Goal: Task Accomplishment & Management: Complete application form

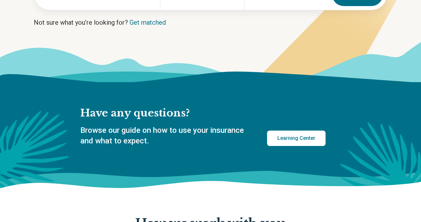
scroll to position [133, 0]
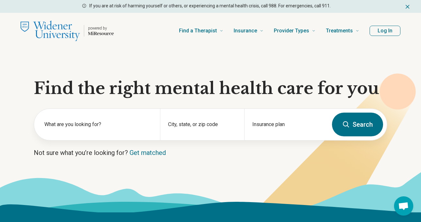
click at [59, 29] on img "Home page" at bounding box center [50, 31] width 59 height 21
click at [99, 34] on icon "Home page" at bounding box center [101, 33] width 26 height 5
click at [100, 28] on p "powered by" at bounding box center [101, 28] width 26 height 5
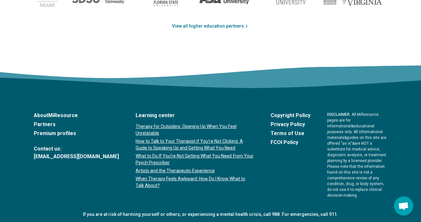
scroll to position [1133, 0]
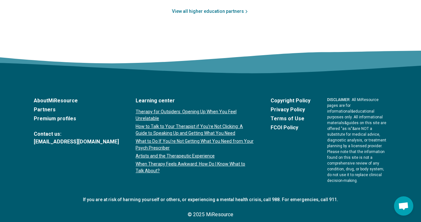
click at [68, 100] on link "About MiResource" at bounding box center [76, 101] width 85 height 8
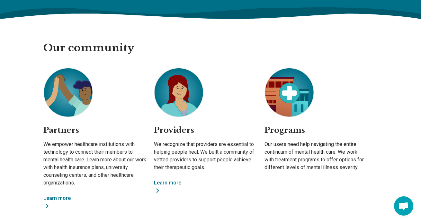
scroll to position [443, 0]
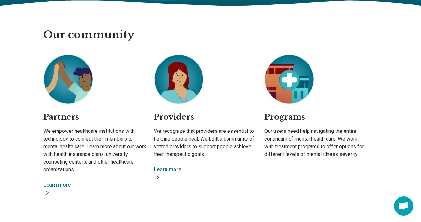
click at [171, 171] on link "Learn more" at bounding box center [205, 173] width 103 height 15
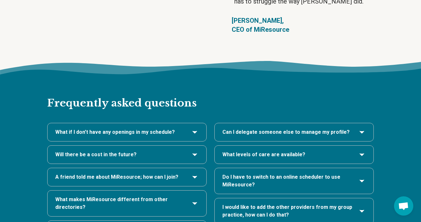
scroll to position [1273, 0]
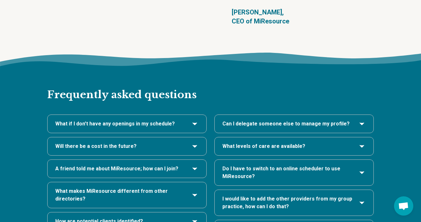
click at [126, 165] on span "A friend told me about MiResource; how can I join?" at bounding box center [116, 169] width 123 height 8
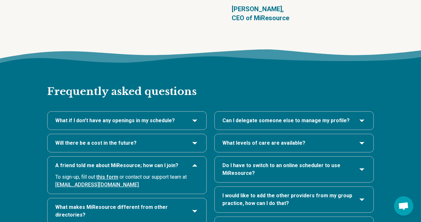
scroll to position [1277, 0]
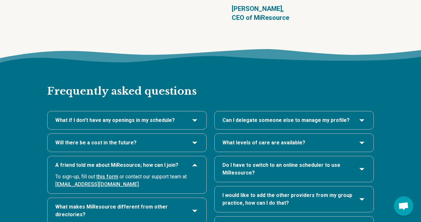
click at [104, 174] on link "this form" at bounding box center [107, 177] width 22 height 6
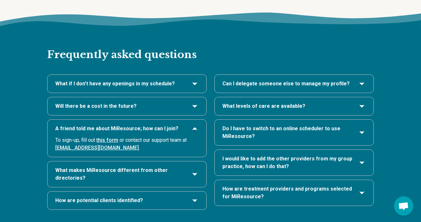
scroll to position [1316, 0]
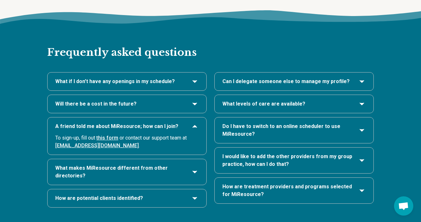
click at [150, 195] on h3 "How are potential clients identified?" at bounding box center [126, 199] width 143 height 8
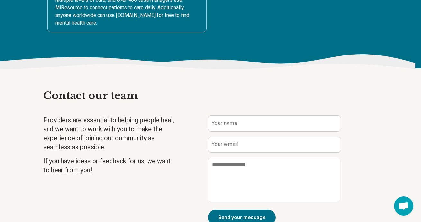
scroll to position [1546, 0]
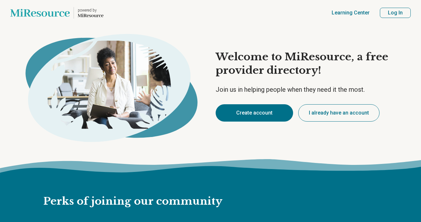
type textarea "*"
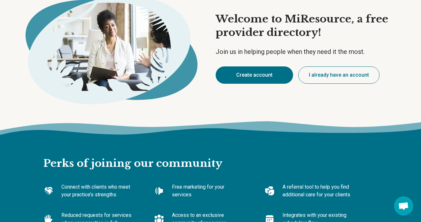
scroll to position [40, 0]
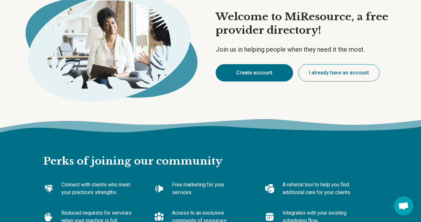
click at [245, 72] on button "Create account" at bounding box center [253, 72] width 77 height 17
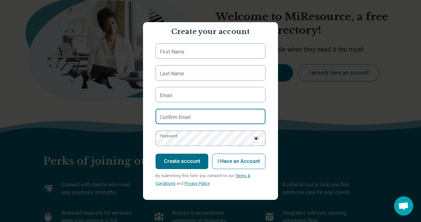
scroll to position [0, 0]
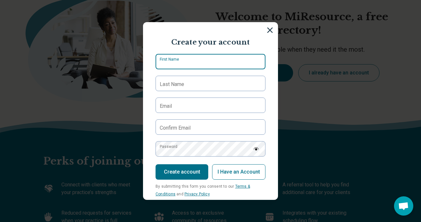
click at [193, 65] on input "First Name" at bounding box center [210, 61] width 110 height 15
type input "******"
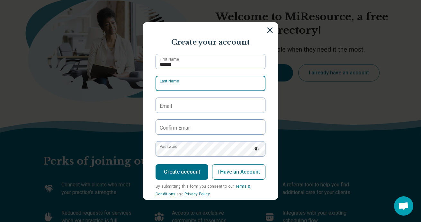
type input "*****"
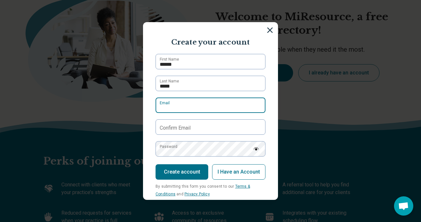
type input "**********"
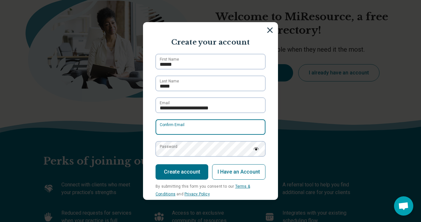
type input "**********"
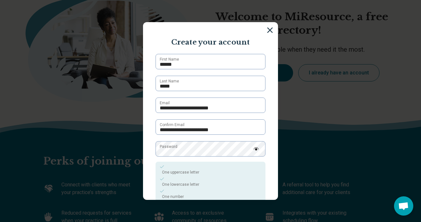
scroll to position [68, 0]
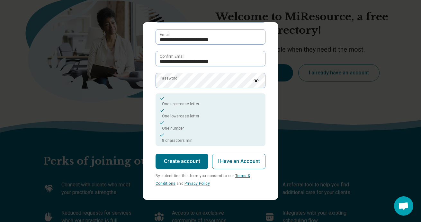
click at [186, 161] on button "Create account" at bounding box center [181, 161] width 53 height 15
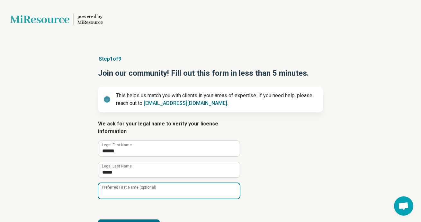
click at [180, 183] on input "Preferred First Name (optional)" at bounding box center [168, 190] width 141 height 15
click at [200, 190] on input "Preferred First Name (optional)" at bounding box center [168, 190] width 141 height 15
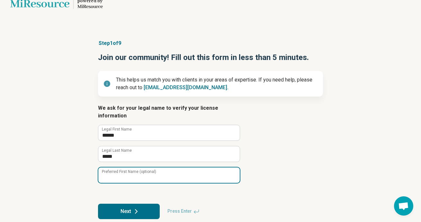
scroll to position [18, 0]
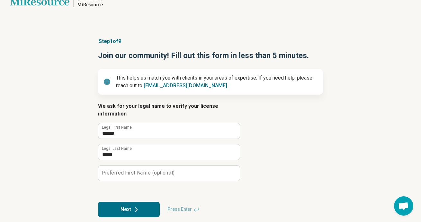
click at [147, 206] on button "Next" at bounding box center [129, 209] width 62 height 15
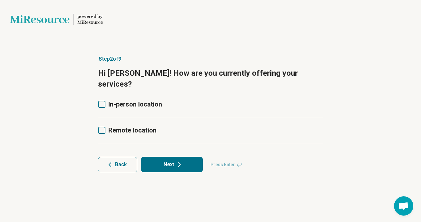
click at [119, 101] on span "In-person location" at bounding box center [135, 105] width 54 height 8
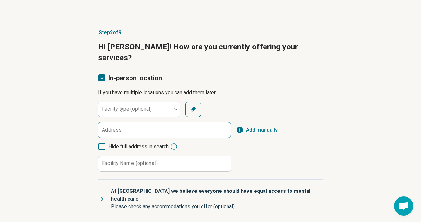
scroll to position [30, 0]
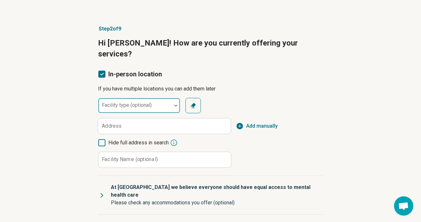
click at [120, 104] on div at bounding box center [135, 108] width 68 height 9
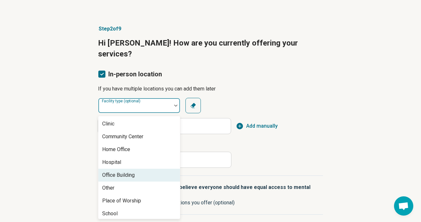
click at [121, 171] on div "Office Building" at bounding box center [118, 175] width 32 height 8
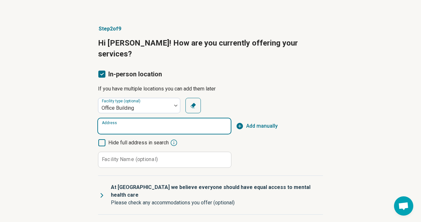
click at [118, 119] on input "Address" at bounding box center [164, 126] width 133 height 15
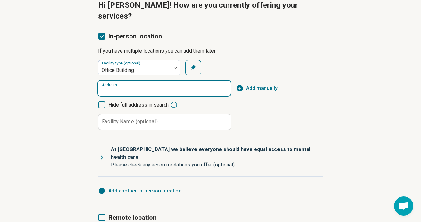
scroll to position [68, 0]
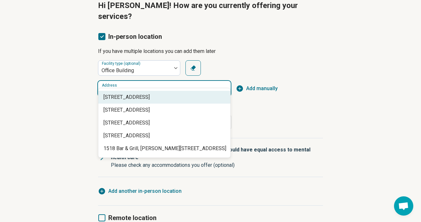
click at [178, 103] on div "1518 Walnut Street, Philadelphia, PA" at bounding box center [164, 97] width 132 height 13
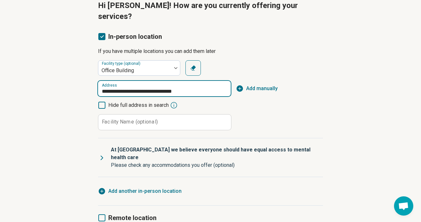
type input "**********"
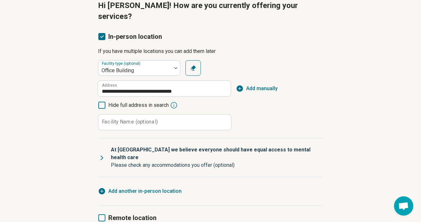
click at [113, 214] on span "Remote location" at bounding box center [132, 218] width 48 height 8
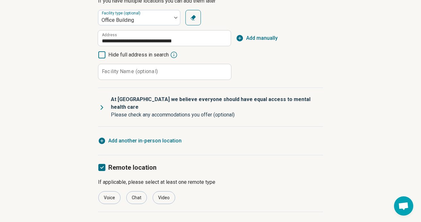
scroll to position [130, 0]
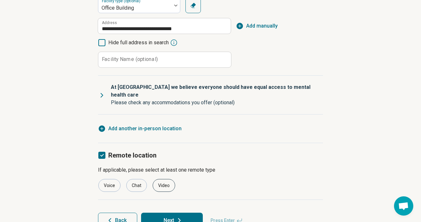
click at [165, 179] on div "Video" at bounding box center [164, 185] width 22 height 13
click at [172, 213] on button "Next" at bounding box center [172, 220] width 62 height 15
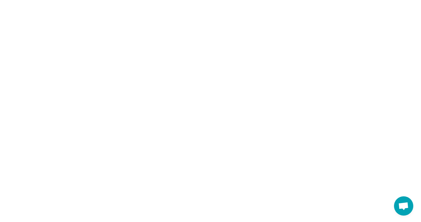
scroll to position [0, 0]
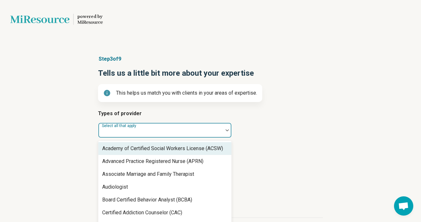
click at [164, 127] on div at bounding box center [160, 130] width 125 height 14
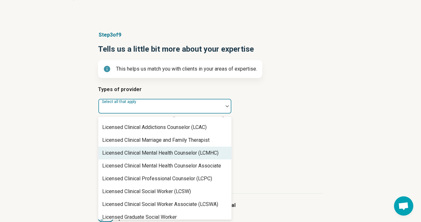
scroll to position [284, 0]
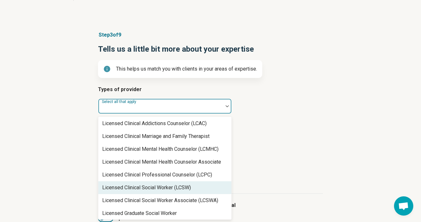
click at [168, 190] on div "Licensed Clinical Social Worker (LCSW)" at bounding box center [146, 188] width 89 height 8
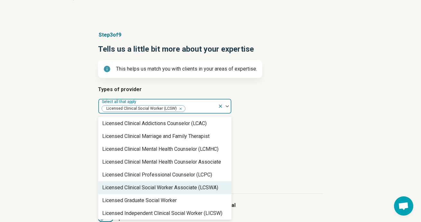
click at [168, 190] on div "Licensed Clinical Social Worker Associate (LCSWA)" at bounding box center [160, 188] width 116 height 8
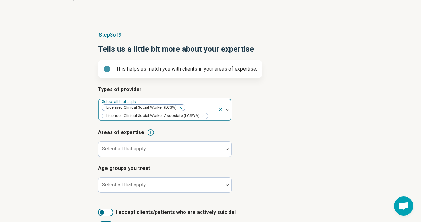
click at [203, 114] on div "Licensed Clinical Social Worker Associate (LCSWA)" at bounding box center [155, 116] width 108 height 8
click at [202, 116] on div "Remove [object Object]" at bounding box center [202, 116] width 8 height 8
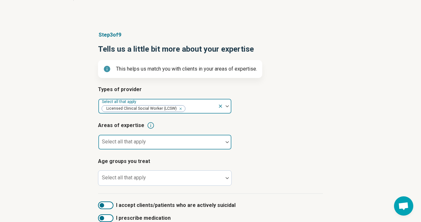
click at [199, 143] on div at bounding box center [160, 144] width 119 height 9
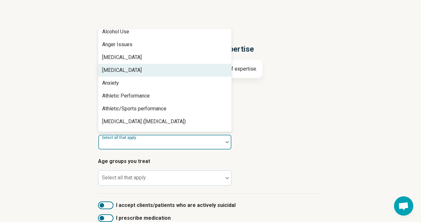
scroll to position [61, 0]
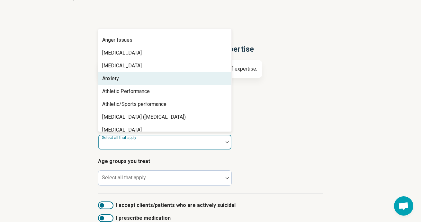
click at [196, 79] on div "Anxiety" at bounding box center [164, 78] width 133 height 13
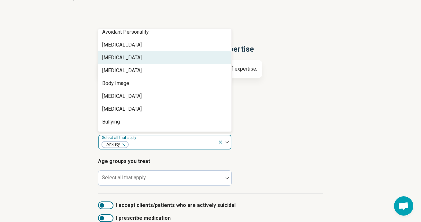
scroll to position [159, 0]
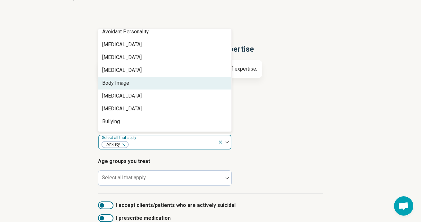
click at [186, 85] on div "Body Image" at bounding box center [164, 83] width 133 height 13
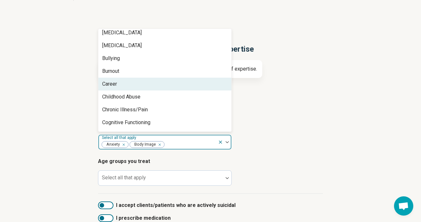
scroll to position [210, 0]
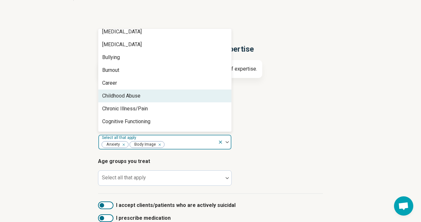
click at [167, 93] on div "Childhood Abuse" at bounding box center [164, 96] width 133 height 13
click at [162, 95] on div "Chronic Illness/Pain" at bounding box center [164, 96] width 133 height 13
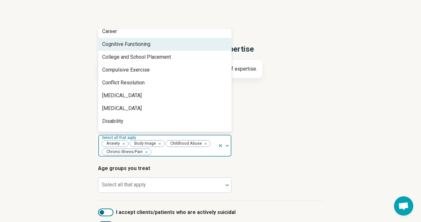
scroll to position [262, 0]
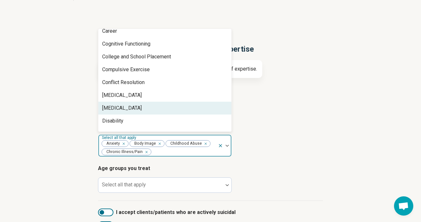
click at [160, 108] on div "[MEDICAL_DATA]" at bounding box center [164, 108] width 133 height 13
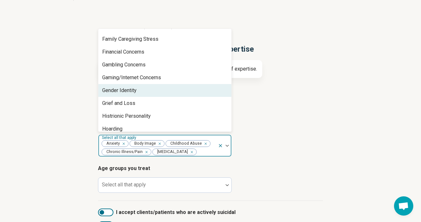
scroll to position [409, 0]
click at [151, 90] on div "Gender Identity" at bounding box center [164, 89] width 133 height 13
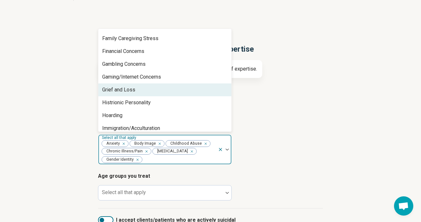
click at [149, 90] on div "Grief and Loss" at bounding box center [164, 89] width 133 height 13
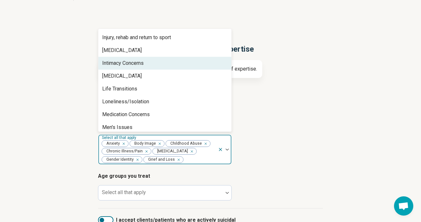
scroll to position [531, 0]
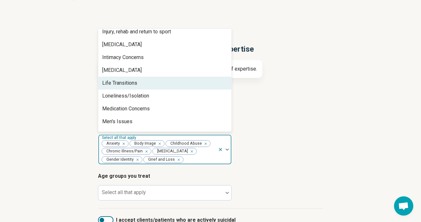
click at [149, 84] on div "Life Transitions" at bounding box center [164, 83] width 133 height 13
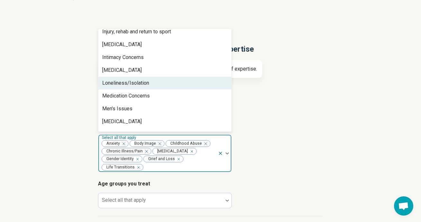
click at [143, 83] on div "Loneliness/Isolation" at bounding box center [125, 83] width 47 height 8
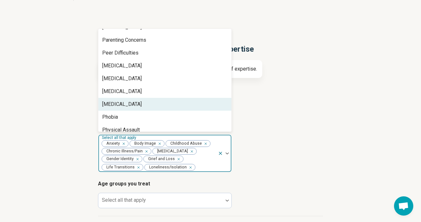
scroll to position [678, 0]
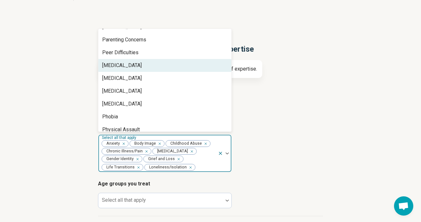
click at [138, 67] on div "Perfectionism" at bounding box center [164, 65] width 133 height 13
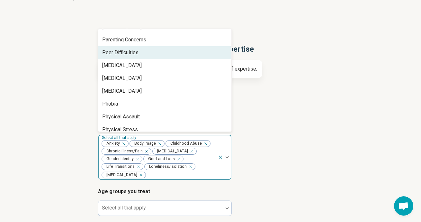
click at [135, 52] on div "Peer Difficulties" at bounding box center [120, 53] width 36 height 8
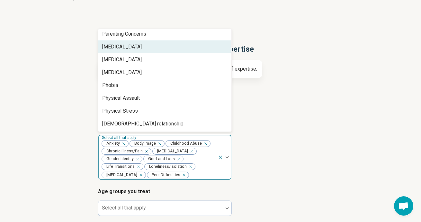
scroll to position [685, 0]
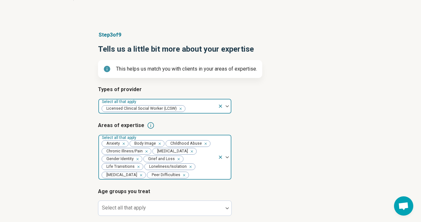
click at [182, 175] on button "button" at bounding box center [185, 175] width 6 height 6
click at [180, 177] on icon "Remove [object Object]" at bounding box center [182, 175] width 4 height 4
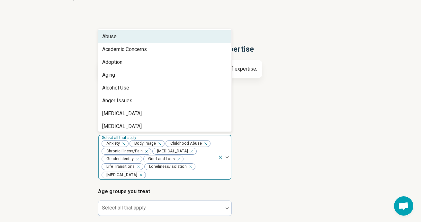
click at [227, 156] on img at bounding box center [226, 157] width 3 height 2
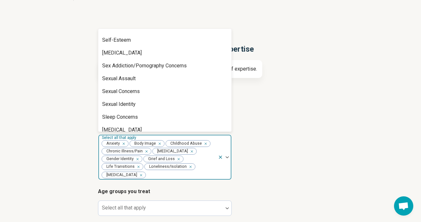
scroll to position [1056, 0]
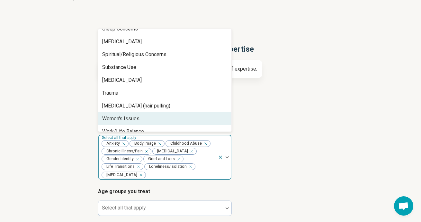
click at [189, 112] on div "Women's Issues" at bounding box center [164, 118] width 133 height 13
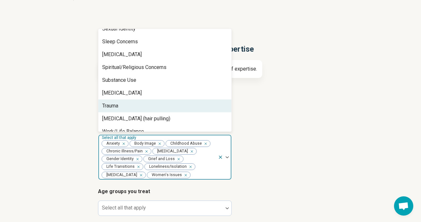
click at [193, 100] on div "Trauma" at bounding box center [164, 106] width 133 height 13
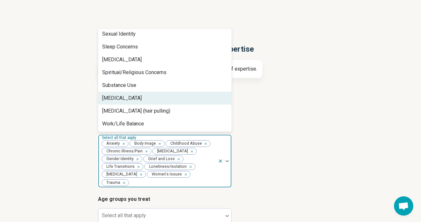
scroll to position [1030, 0]
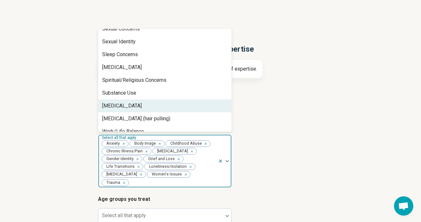
click at [192, 100] on div "[MEDICAL_DATA]" at bounding box center [164, 106] width 133 height 13
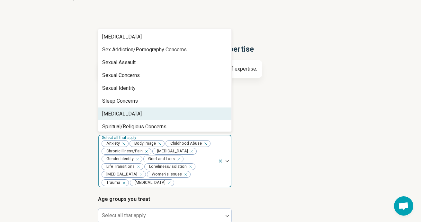
scroll to position [983, 0]
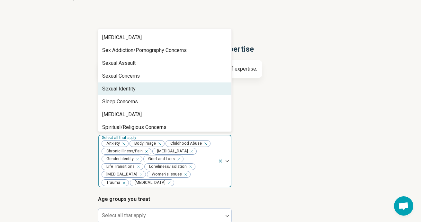
click at [184, 83] on div "Sexual Identity" at bounding box center [164, 89] width 133 height 13
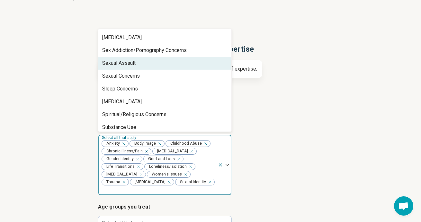
click at [178, 57] on div "Sexual Assault" at bounding box center [164, 63] width 133 height 13
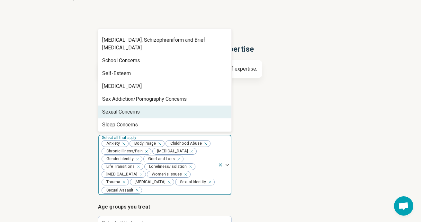
scroll to position [931, 0]
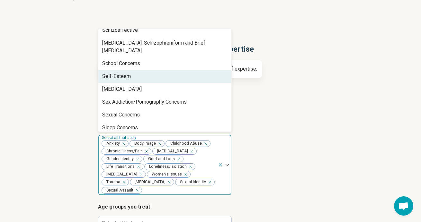
click at [172, 70] on div "Self-Esteem" at bounding box center [164, 76] width 133 height 13
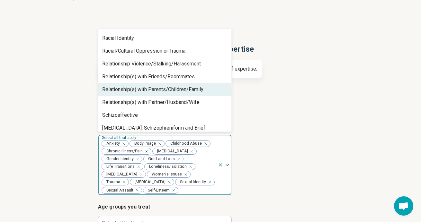
scroll to position [845, 0]
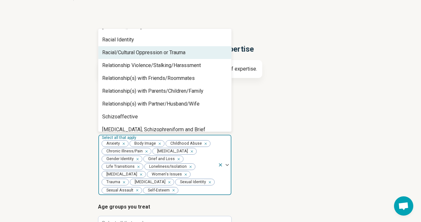
click at [165, 54] on div "Racial/Cultural Oppression or Trauma" at bounding box center [143, 53] width 83 height 8
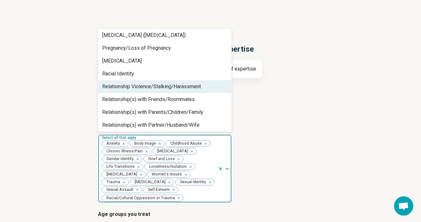
scroll to position [809, 0]
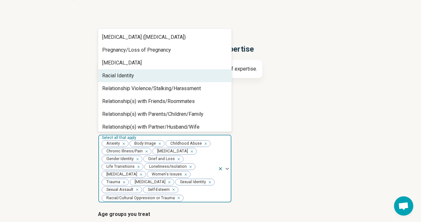
click at [162, 72] on div "Racial Identity" at bounding box center [164, 75] width 133 height 13
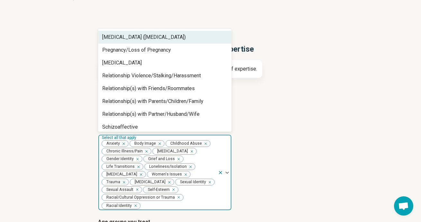
click at [161, 37] on div "Posttraumatic Stress Disorder (PTSD)" at bounding box center [143, 37] width 83 height 8
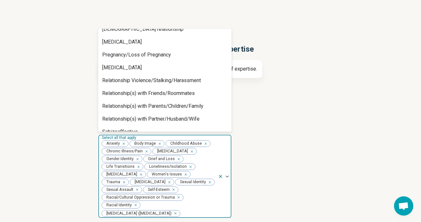
scroll to position [780, 0]
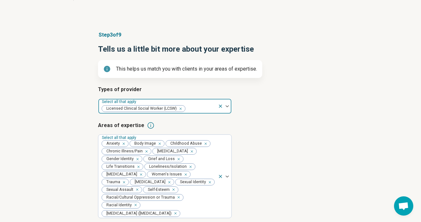
click at [295, 100] on article "Types of provider Select all that apply Licensed Clinical Social Worker (LCSW)" at bounding box center [210, 100] width 225 height 28
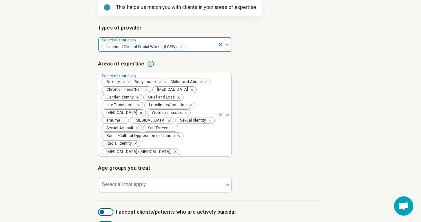
scroll to position [144, 0]
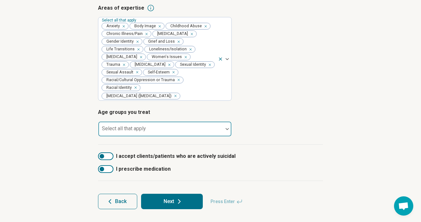
click at [207, 131] on div at bounding box center [160, 131] width 119 height 9
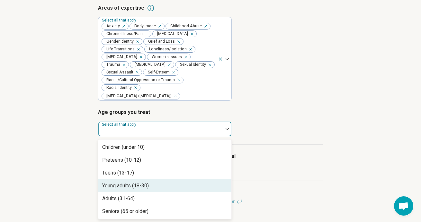
click at [202, 182] on div "Young adults (18-30)" at bounding box center [164, 186] width 133 height 13
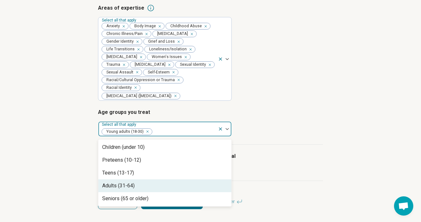
click at [193, 186] on div "Adults (31-64)" at bounding box center [164, 186] width 133 height 13
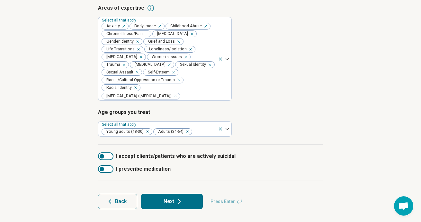
click at [286, 123] on article "Age groups you treat Select all that apply Young adults (18-30) Adults (31-64)" at bounding box center [210, 123] width 225 height 28
click at [107, 169] on div at bounding box center [105, 169] width 15 height 8
click at [108, 157] on div at bounding box center [105, 157] width 15 height 8
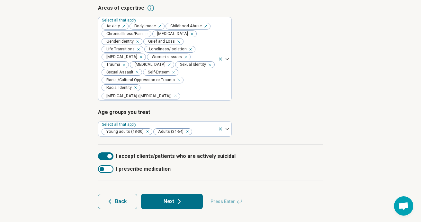
click at [171, 199] on button "Next" at bounding box center [172, 201] width 62 height 15
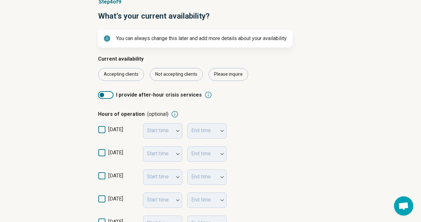
scroll to position [65, 0]
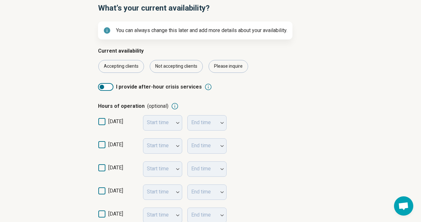
click at [102, 146] on icon at bounding box center [101, 144] width 7 height 7
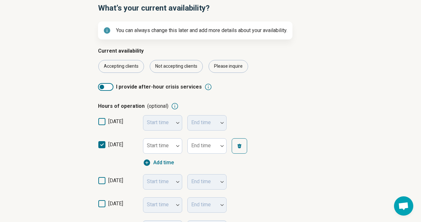
scroll to position [3, 0]
click at [180, 142] on div at bounding box center [177, 146] width 8 height 15
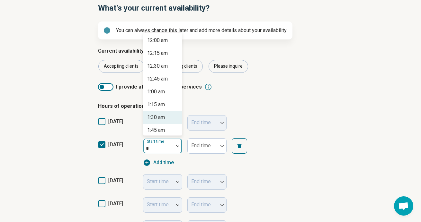
type input "**"
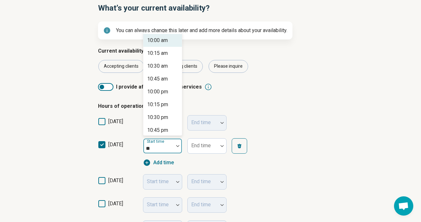
click at [165, 36] on div "10:00 am" at bounding box center [162, 40] width 39 height 13
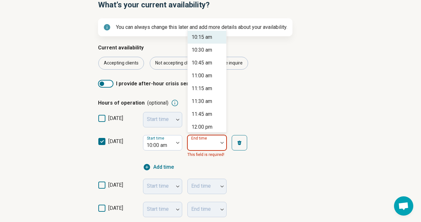
click at [210, 153] on div "10:15 am, 1 of 55. 55 results available. Use Up and Down to choose options, pre…" at bounding box center [206, 146] width 39 height 23
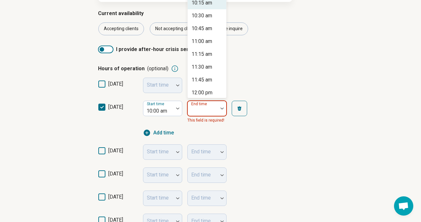
scroll to position [105, 0]
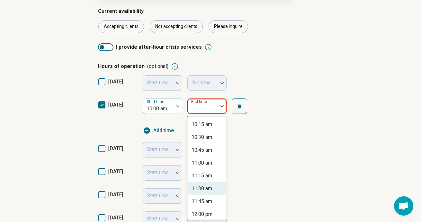
type input "*"
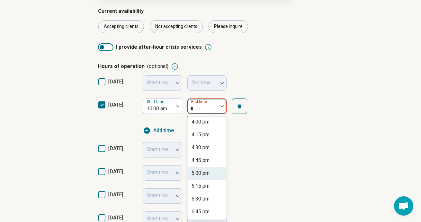
click at [204, 179] on div "6:00 pm" at bounding box center [207, 173] width 39 height 13
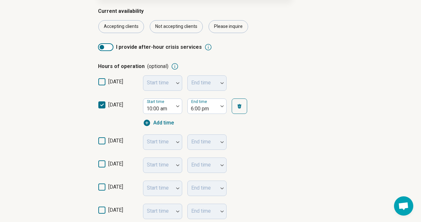
click at [116, 141] on span "tuesday" at bounding box center [115, 141] width 15 height 6
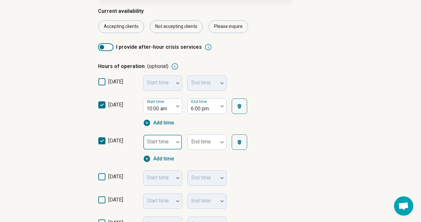
click at [162, 143] on div "Start time" at bounding box center [162, 142] width 39 height 15
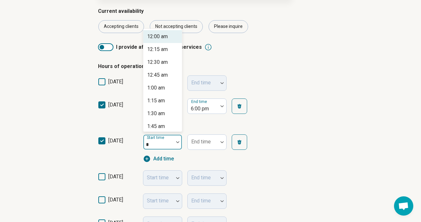
type input "**"
click at [164, 42] on div "10:00 am" at bounding box center [162, 36] width 39 height 13
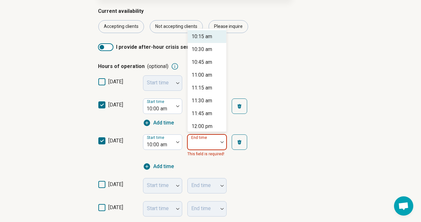
click at [218, 141] on div at bounding box center [222, 142] width 8 height 15
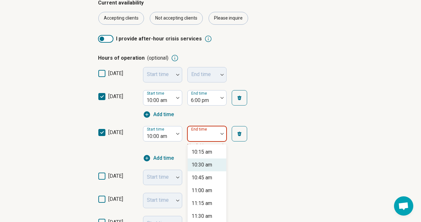
scroll to position [141, 0]
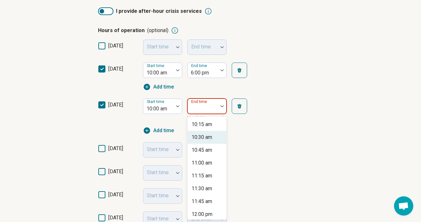
type input "*"
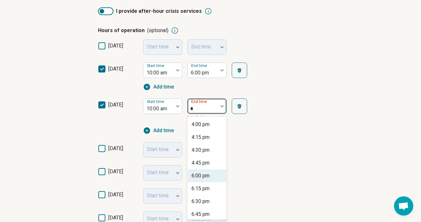
click at [206, 176] on div "6:00 pm" at bounding box center [200, 176] width 18 height 8
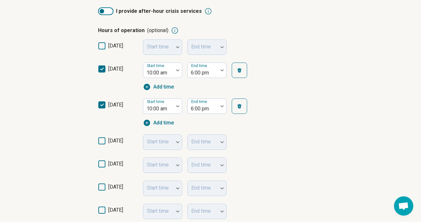
click at [123, 138] on span "wednesday" at bounding box center [115, 141] width 15 height 6
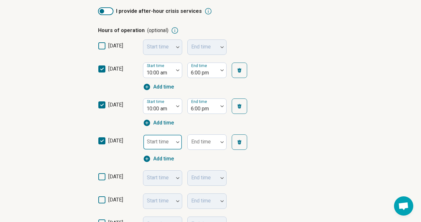
click at [157, 140] on div "Start time" at bounding box center [162, 142] width 39 height 15
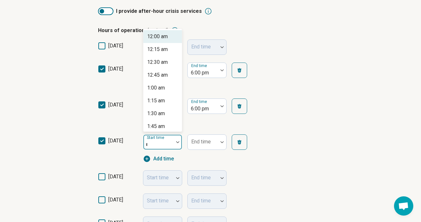
type input "**"
click at [156, 36] on div "10:00 am" at bounding box center [157, 37] width 21 height 8
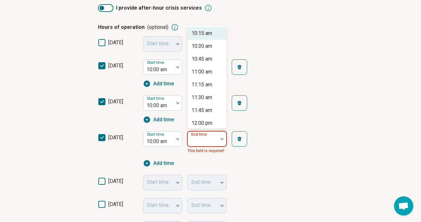
click at [210, 145] on div at bounding box center [202, 141] width 25 height 9
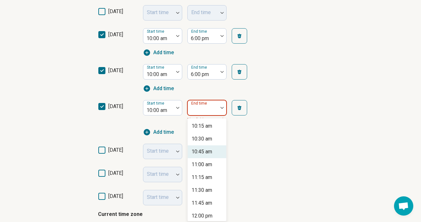
scroll to position [177, 0]
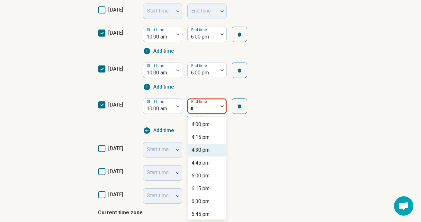
type input "**"
click at [204, 178] on div "6:00 pm" at bounding box center [200, 176] width 18 height 8
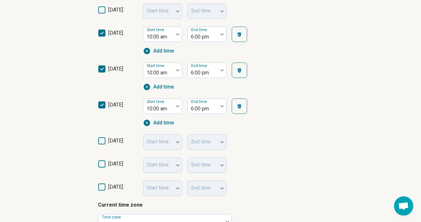
click at [113, 140] on span "thursday" at bounding box center [115, 141] width 15 height 6
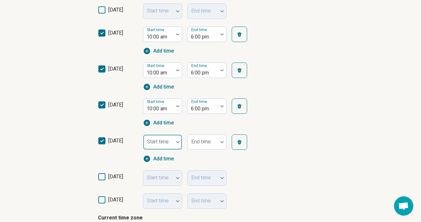
click at [162, 149] on div at bounding box center [158, 144] width 25 height 9
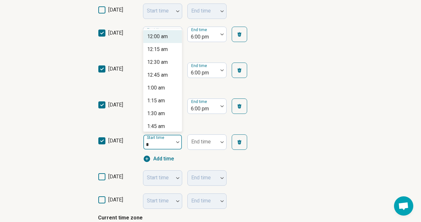
type input "**"
click at [172, 33] on div "10:00 am" at bounding box center [162, 36] width 39 height 13
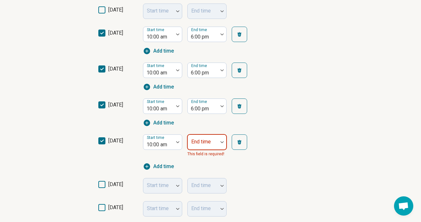
click at [205, 142] on div "End time" at bounding box center [206, 142] width 39 height 15
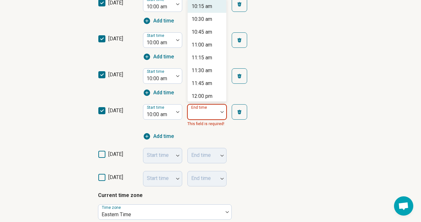
scroll to position [213, 0]
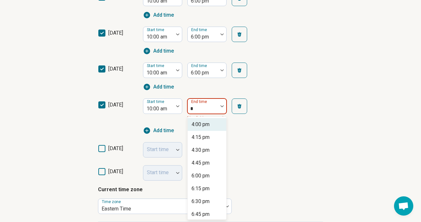
type input "**"
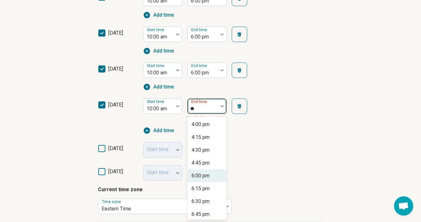
click at [205, 177] on div "6:00 pm" at bounding box center [200, 176] width 18 height 8
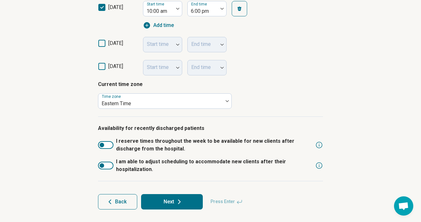
scroll to position [311, 0]
click at [178, 197] on button "Next" at bounding box center [172, 201] width 62 height 15
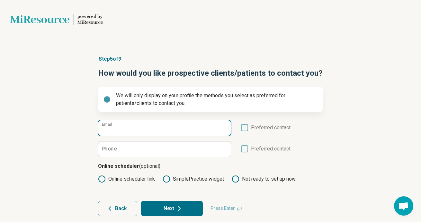
click at [225, 128] on input "Email" at bounding box center [164, 127] width 132 height 15
type input "**********"
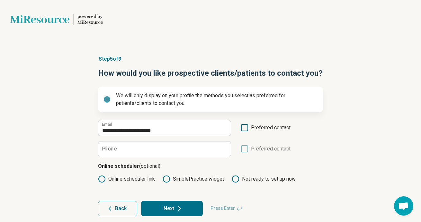
click at [259, 137] on div "**********" at bounding box center [210, 138] width 225 height 37
click at [254, 132] on span "Preferred contact" at bounding box center [271, 130] width 40 height 12
click at [169, 212] on button "Next" at bounding box center [172, 208] width 62 height 15
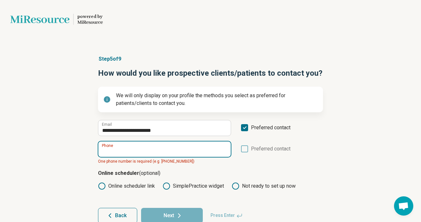
click at [163, 149] on input "Phone" at bounding box center [164, 149] width 132 height 15
paste input "**********"
click at [129, 150] on input "**********" at bounding box center [164, 149] width 132 height 15
click at [156, 154] on input "**********" at bounding box center [164, 149] width 132 height 15
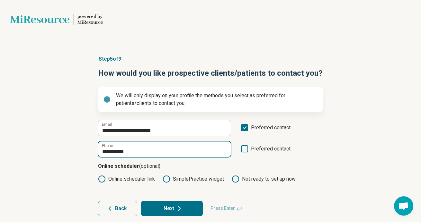
type input "**********"
click at [141, 201] on button "Next" at bounding box center [172, 208] width 62 height 15
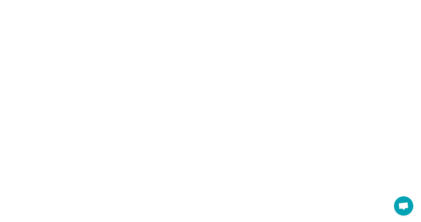
click at [158, 0] on html "**********" at bounding box center [210, 0] width 421 height 0
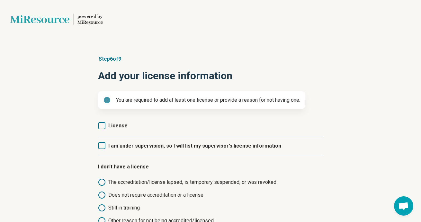
click at [97, 131] on article "Step 6 of 9 Add your license information You are required to add at least one l…" at bounding box center [210, 160] width 245 height 236
click at [103, 128] on icon at bounding box center [101, 125] width 7 height 7
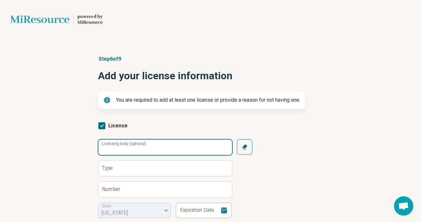
click at [116, 142] on div "Licensing body (optional)" at bounding box center [165, 147] width 134 height 16
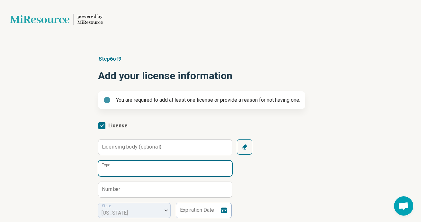
click at [115, 161] on input "Type" at bounding box center [165, 168] width 134 height 15
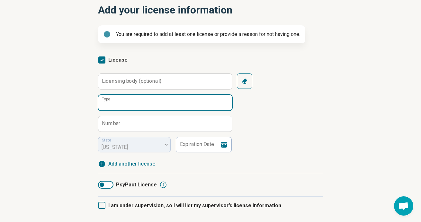
scroll to position [68, 0]
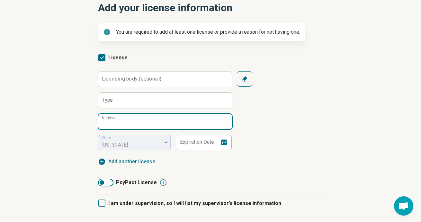
click at [198, 126] on input "Number" at bounding box center [165, 121] width 134 height 15
paste input "********"
type input "********"
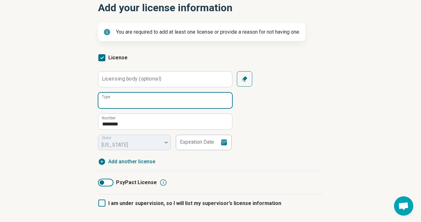
click at [186, 98] on input "Type" at bounding box center [165, 100] width 134 height 15
type input "****"
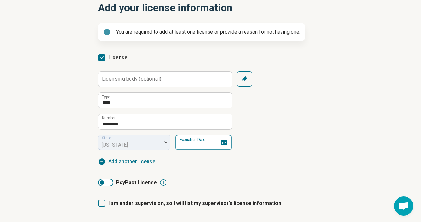
click at [195, 144] on input "Expiration Date" at bounding box center [203, 142] width 56 height 15
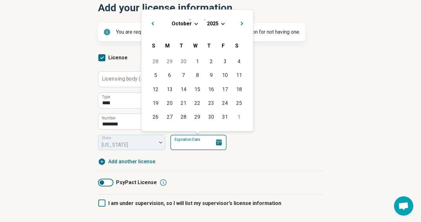
type input "*"
type input "**********"
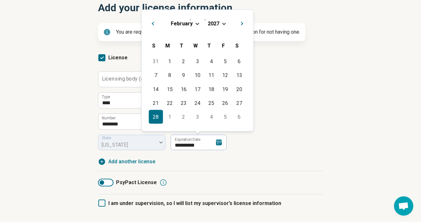
click at [156, 118] on div "28" at bounding box center [156, 117] width 14 height 14
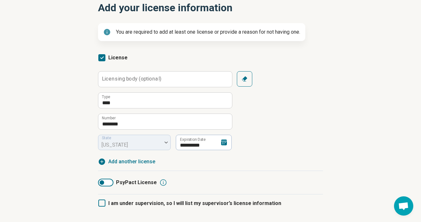
click at [111, 160] on span "Add another license" at bounding box center [131, 162] width 47 height 8
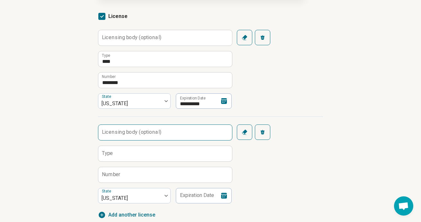
scroll to position [114, 0]
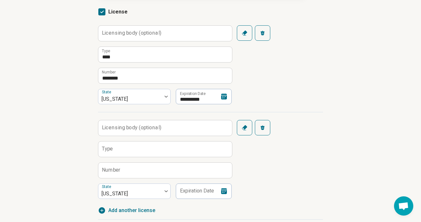
click at [138, 35] on label "Licensing body (optional)" at bounding box center [131, 33] width 59 height 5
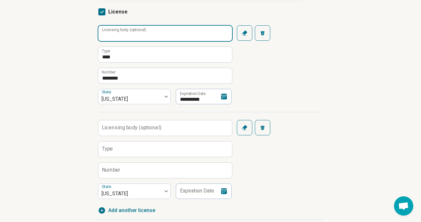
click at [138, 35] on input "Licensing body (optional)" at bounding box center [165, 33] width 134 height 15
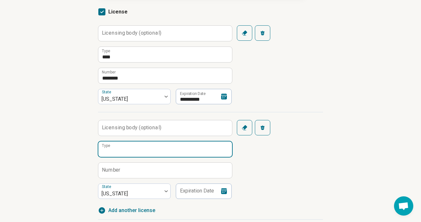
click at [129, 150] on input "Type" at bounding box center [165, 149] width 134 height 15
type input "****"
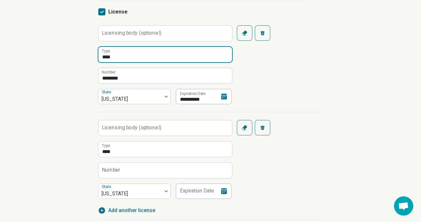
click at [118, 56] on input "****" at bounding box center [165, 54] width 134 height 15
paste input "credential.licenses.0.name"
type input "****"
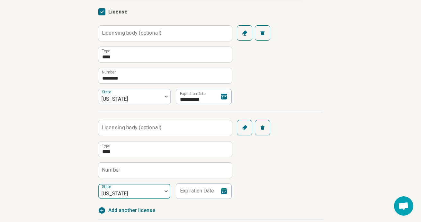
click at [119, 193] on div at bounding box center [130, 193] width 58 height 9
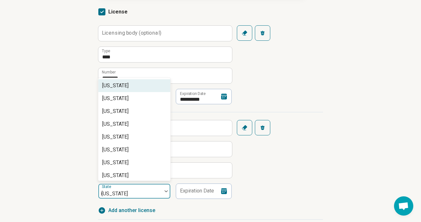
type input "***"
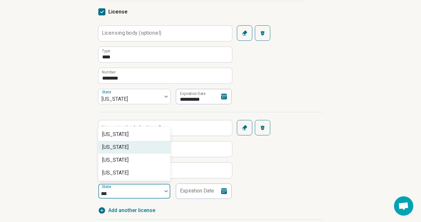
click at [128, 144] on div "New Jersey" at bounding box center [115, 148] width 26 height 8
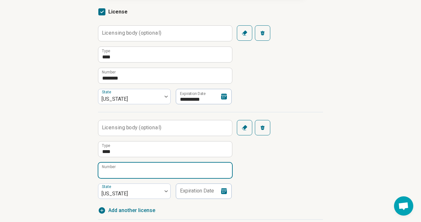
click at [159, 169] on input "Number" at bounding box center [165, 170] width 134 height 15
paste input "**********"
type input "**********"
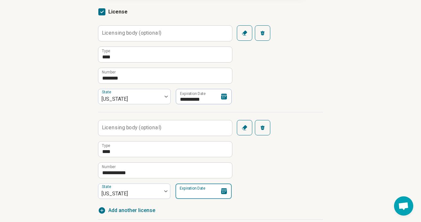
click at [193, 191] on input "Expiration Date" at bounding box center [203, 191] width 56 height 15
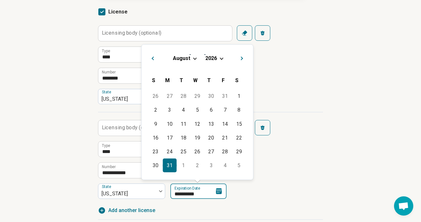
type input "**********"
click at [167, 164] on div "31" at bounding box center [169, 166] width 14 height 14
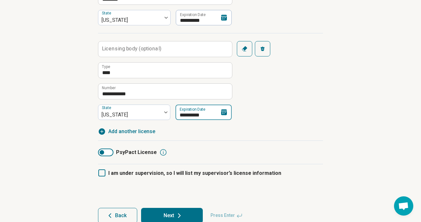
scroll to position [200, 0]
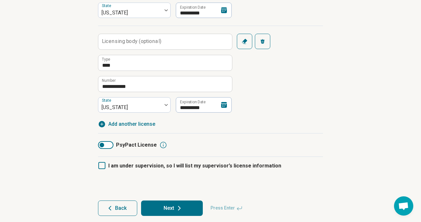
click at [167, 202] on button "Next" at bounding box center [172, 208] width 62 height 15
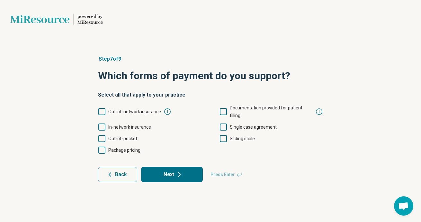
click at [112, 104] on form "Select all that apply to your practice Out-of-network insurance Documentation p…" at bounding box center [210, 136] width 225 height 91
click at [98, 110] on icon at bounding box center [101, 111] width 7 height 7
click at [100, 124] on icon at bounding box center [101, 127] width 7 height 7
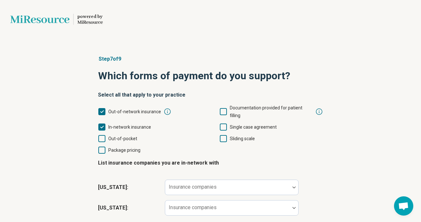
click at [101, 135] on icon at bounding box center [101, 138] width 7 height 7
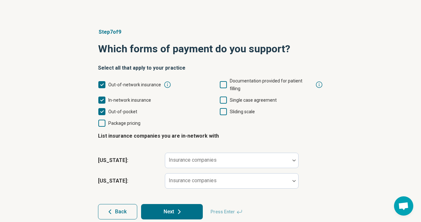
scroll to position [30, 0]
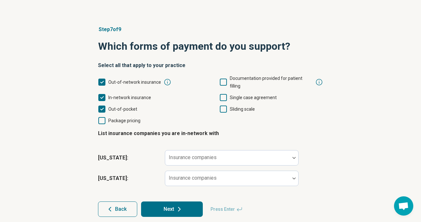
click at [226, 106] on icon at bounding box center [223, 109] width 7 height 7
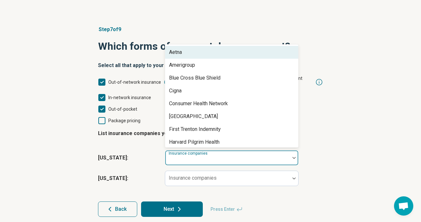
click at [217, 150] on div "Insurance companies" at bounding box center [232, 157] width 134 height 15
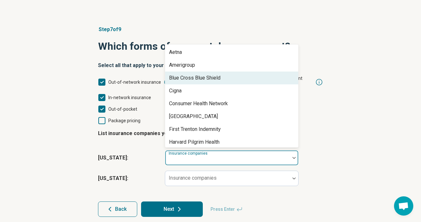
click at [219, 74] on div "Blue Cross Blue Shield" at bounding box center [194, 78] width 51 height 8
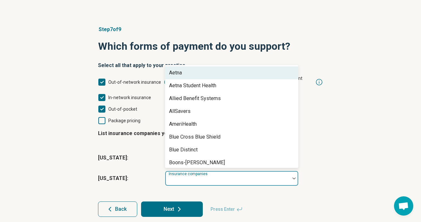
click at [204, 171] on div "Insurance companies" at bounding box center [232, 178] width 134 height 15
type input "*"
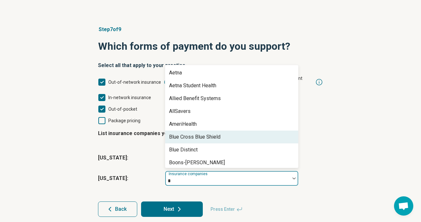
click at [211, 133] on div "Blue Cross Blue Shield" at bounding box center [194, 137] width 51 height 8
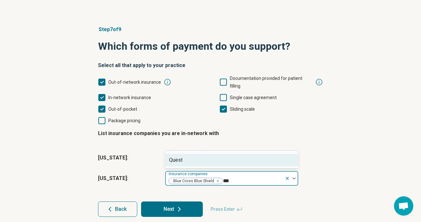
type input "****"
click at [211, 155] on div "Quest" at bounding box center [231, 160] width 133 height 13
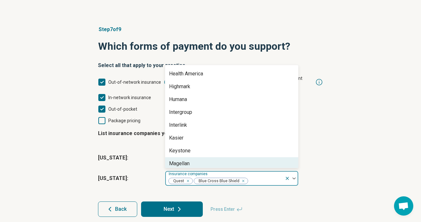
scroll to position [216, 0]
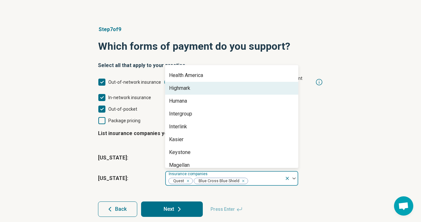
click at [188, 84] on div "Highmark" at bounding box center [179, 88] width 21 height 8
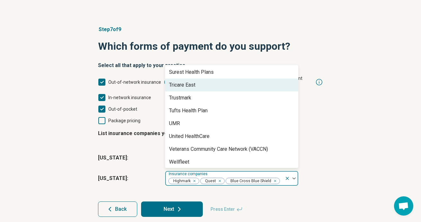
scroll to position [504, 0]
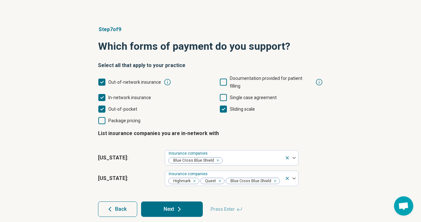
click at [62, 148] on div "Step 7 of 9 Which forms of payment do you support? Select all that apply to you…" at bounding box center [210, 121] width 421 height 217
click at [180, 206] on icon at bounding box center [179, 210] width 8 height 8
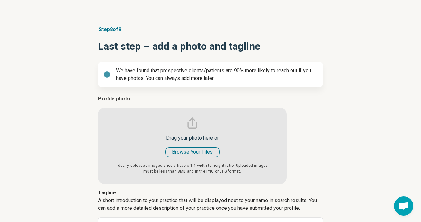
type textarea "*"
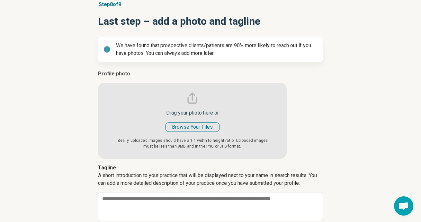
scroll to position [103, 0]
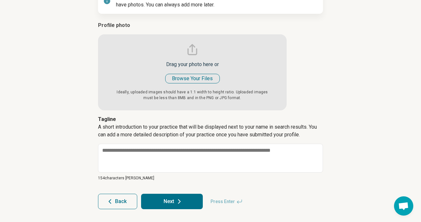
click at [176, 75] on input "file" at bounding box center [192, 66] width 189 height 89
type input "**********"
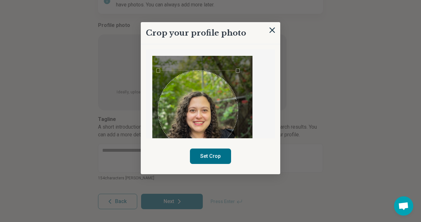
click at [205, 119] on div "Use the arrow keys to move the crop selection area" at bounding box center [198, 111] width 80 height 80
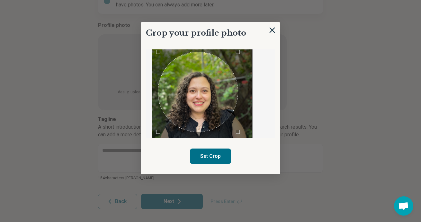
scroll to position [22, 0]
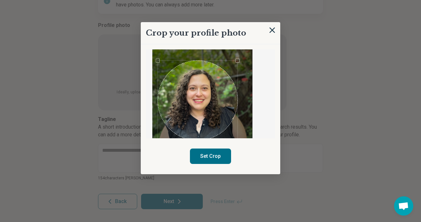
click at [219, 101] on div "Use the arrow keys to move the crop selection area" at bounding box center [198, 101] width 80 height 80
click at [216, 157] on button "Set Crop" at bounding box center [210, 156] width 41 height 15
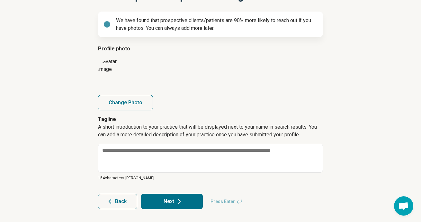
scroll to position [80, 0]
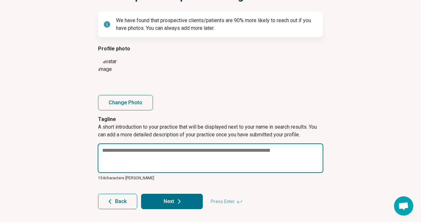
click at [163, 153] on textarea at bounding box center [210, 159] width 225 height 30
paste textarea "**********"
type textarea "*"
type textarea "**********"
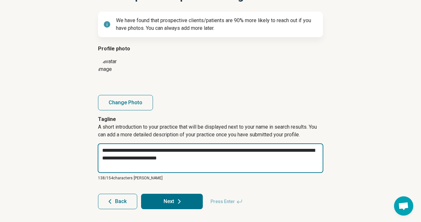
click at [173, 154] on textarea "**********" at bounding box center [210, 159] width 225 height 30
type textarea "*"
type textarea "**********"
type textarea "*"
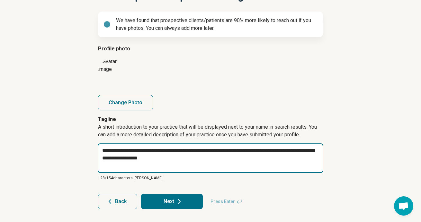
type textarea "**********"
type textarea "*"
type textarea "**********"
type textarea "*"
type textarea "**********"
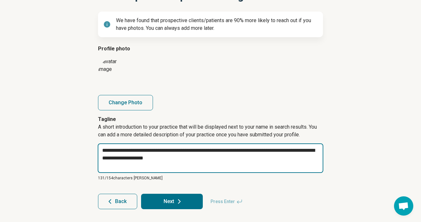
type textarea "*"
type textarea "**********"
type textarea "*"
type textarea "**********"
type textarea "*"
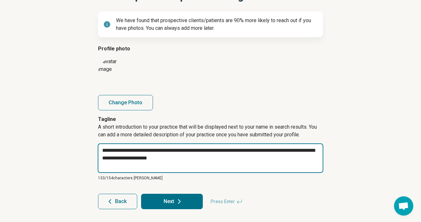
type textarea "**********"
type textarea "*"
type textarea "**********"
type textarea "*"
type textarea "**********"
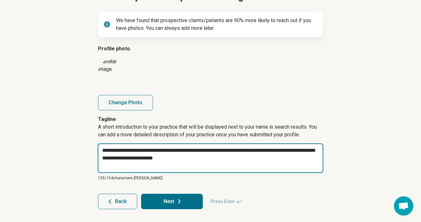
type textarea "*"
type textarea "**********"
type textarea "*"
type textarea "**********"
type textarea "*"
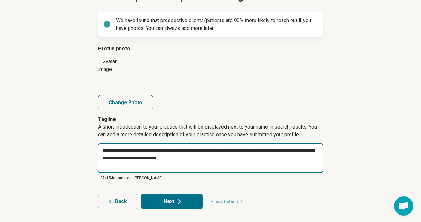
type textarea "**********"
type textarea "*"
type textarea "**********"
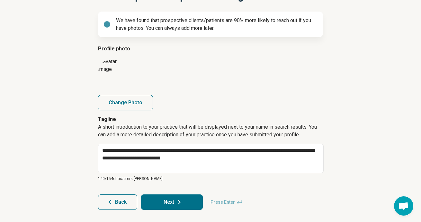
click at [210, 176] on p "140/ 154 characters max" at bounding box center [210, 179] width 225 height 6
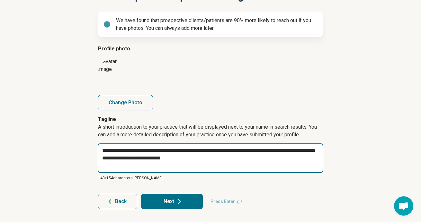
click at [214, 168] on textarea "**********" at bounding box center [210, 159] width 225 height 30
click at [254, 167] on textarea "**********" at bounding box center [210, 159] width 225 height 30
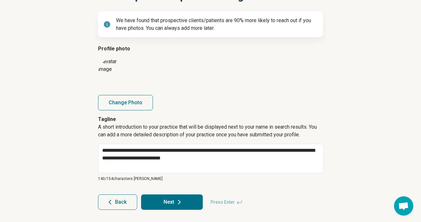
click at [171, 204] on button "Next" at bounding box center [172, 202] width 62 height 15
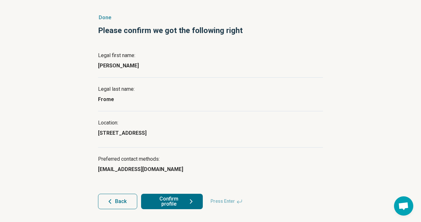
scroll to position [41, 0]
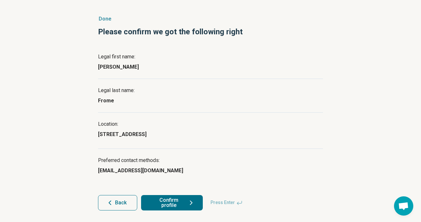
scroll to position [41, 0]
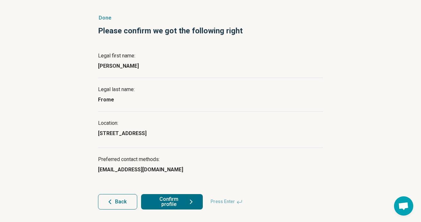
click at [169, 201] on button "Confirm profile" at bounding box center [172, 201] width 62 height 15
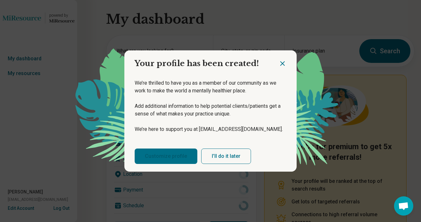
click at [175, 154] on link "Customize profile" at bounding box center [166, 156] width 63 height 15
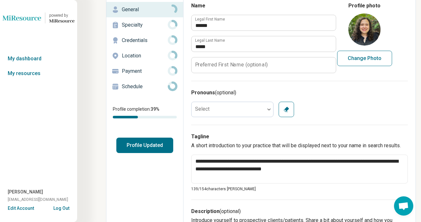
scroll to position [50, 0]
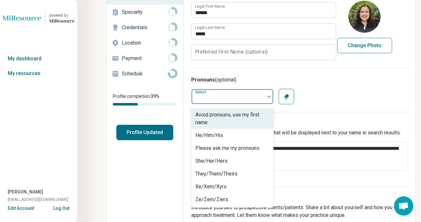
click at [218, 100] on div at bounding box center [227, 96] width 73 height 13
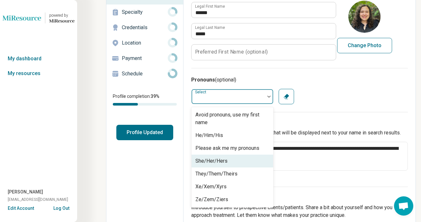
click at [218, 159] on div "She/Her/Hers" at bounding box center [211, 161] width 32 height 8
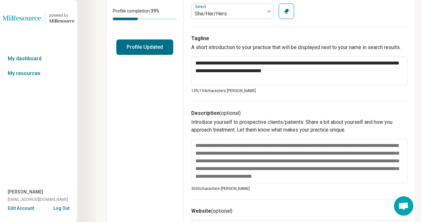
scroll to position [136, 0]
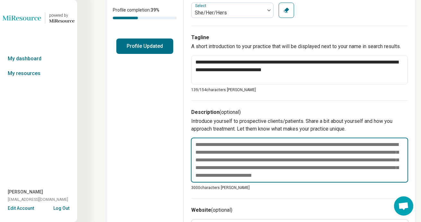
click at [220, 160] on textarea at bounding box center [299, 160] width 217 height 45
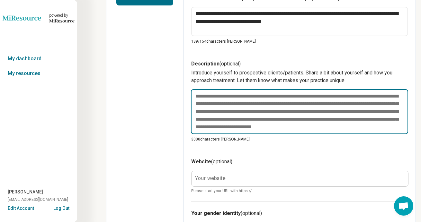
scroll to position [186, 0]
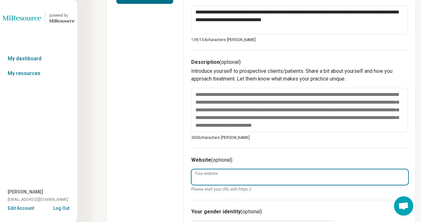
click at [242, 177] on input "Your website" at bounding box center [299, 177] width 216 height 15
type textarea "*"
type input "*"
type textarea "*"
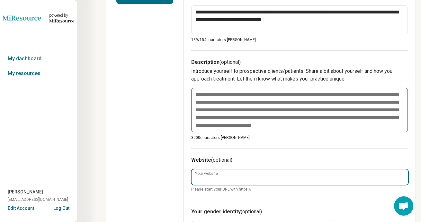
paste input "**********"
type textarea "*"
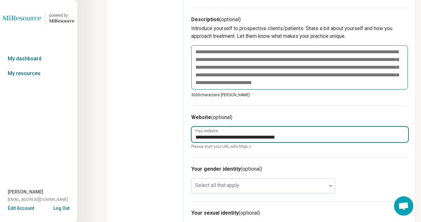
scroll to position [231, 0]
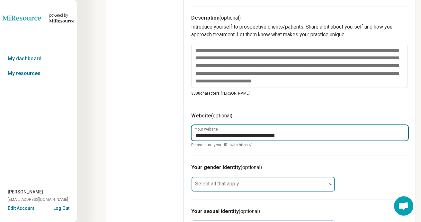
type input "**********"
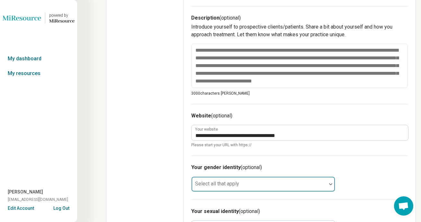
click at [227, 191] on div at bounding box center [259, 186] width 130 height 9
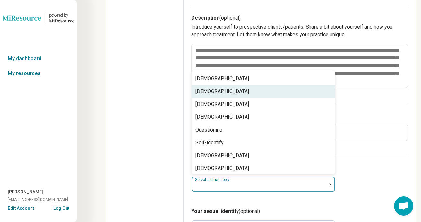
click at [225, 89] on div "[DEMOGRAPHIC_DATA]" at bounding box center [222, 92] width 54 height 8
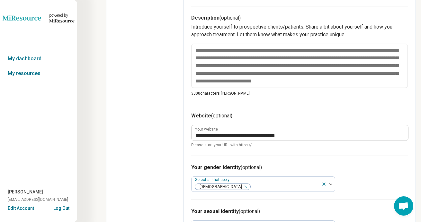
click at [156, 181] on div "Edit profile General Specialty Credentials Location Payment Schedule Profile co…" at bounding box center [144, 82] width 77 height 562
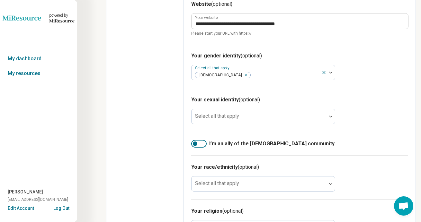
scroll to position [344, 0]
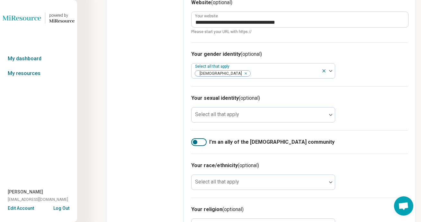
click at [203, 141] on div at bounding box center [198, 142] width 15 height 8
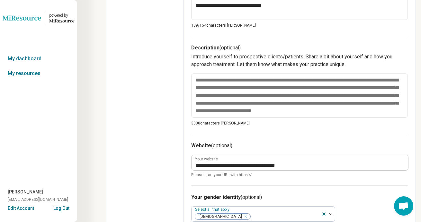
scroll to position [196, 0]
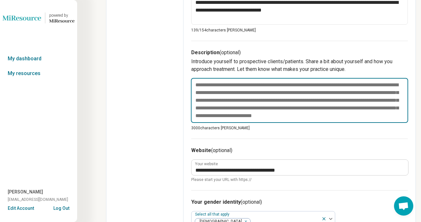
click at [218, 115] on textarea at bounding box center [299, 100] width 217 height 45
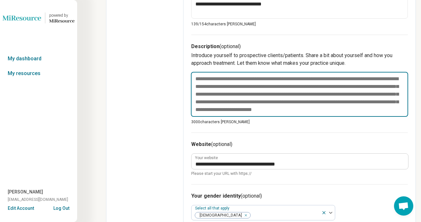
scroll to position [201, 0]
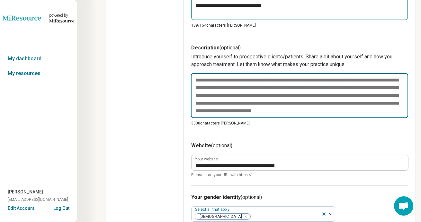
paste textarea "**********"
type textarea "*"
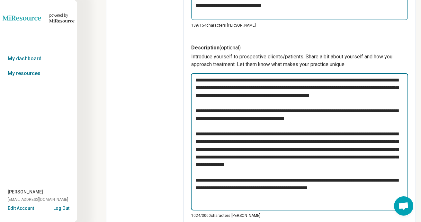
type textarea "**********"
paste textarea "**********"
type textarea "*"
type textarea "**********"
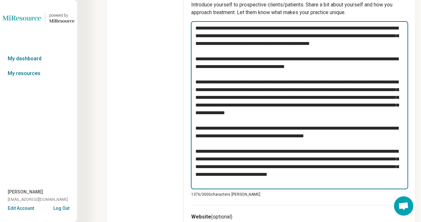
scroll to position [251, 0]
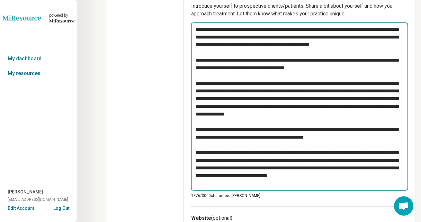
click at [291, 162] on textarea at bounding box center [299, 106] width 217 height 168
type textarea "*"
type textarea "**********"
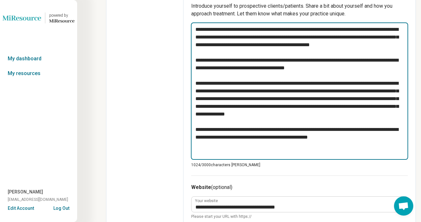
click at [358, 68] on textarea "**********" at bounding box center [299, 90] width 217 height 137
paste textarea "**********"
type textarea "*"
type textarea "**********"
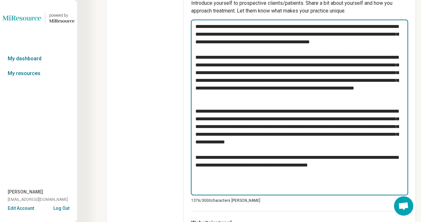
scroll to position [255, 0]
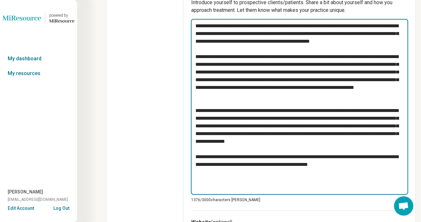
type textarea "*"
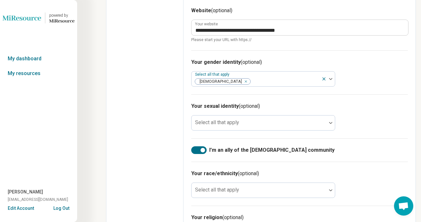
scroll to position [466, 0]
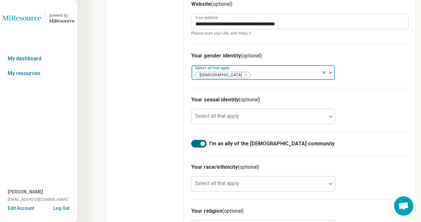
type textarea "**********"
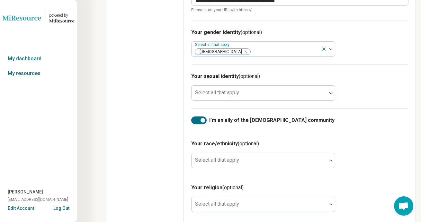
scroll to position [495, 0]
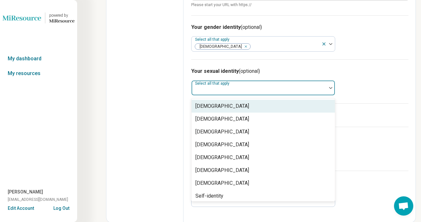
click at [244, 89] on div at bounding box center [259, 90] width 130 height 9
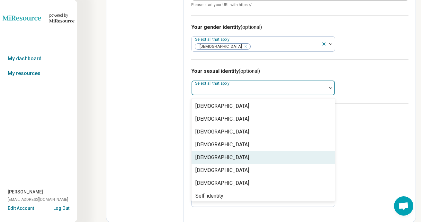
scroll to position [3, 0]
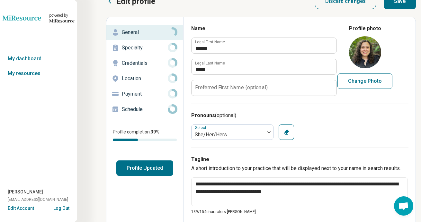
scroll to position [0, 0]
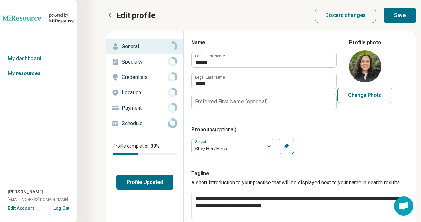
click at [394, 12] on button "Save" at bounding box center [399, 15] width 32 height 15
type textarea "*"
click at [152, 108] on p "Payment" at bounding box center [145, 108] width 46 height 8
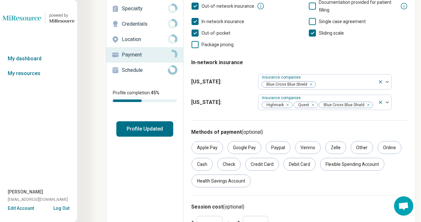
scroll to position [55, 0]
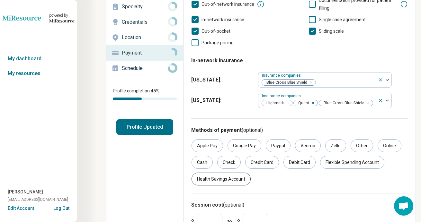
click at [229, 180] on div "Health Savings Account" at bounding box center [220, 179] width 59 height 13
click at [264, 164] on div "Credit Card" at bounding box center [262, 162] width 34 height 13
click at [302, 161] on div "Debit Card" at bounding box center [299, 162] width 32 height 13
click at [342, 165] on div "Flexible Spending Account" at bounding box center [352, 162] width 64 height 13
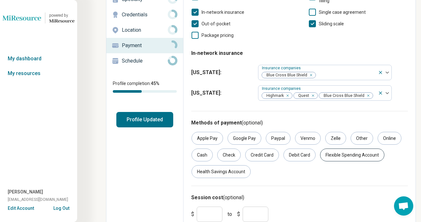
scroll to position [64, 0]
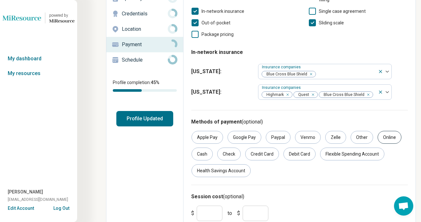
click at [386, 138] on div "Online" at bounding box center [389, 137] width 24 height 13
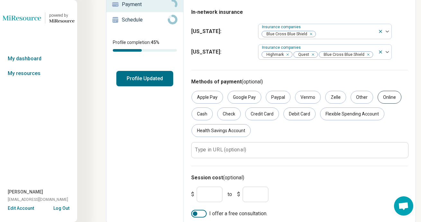
scroll to position [107, 0]
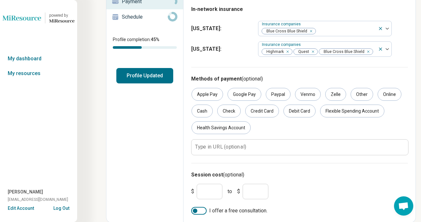
click at [256, 191] on input "*" at bounding box center [255, 191] width 26 height 15
type input "***"
click at [199, 210] on div at bounding box center [198, 211] width 15 height 8
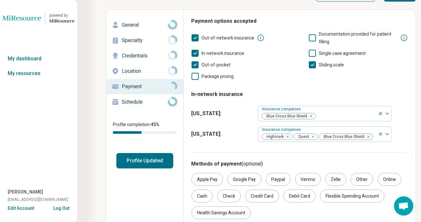
scroll to position [19, 0]
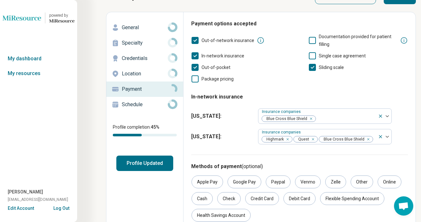
click at [153, 164] on button "Profile Updated" at bounding box center [144, 163] width 57 height 15
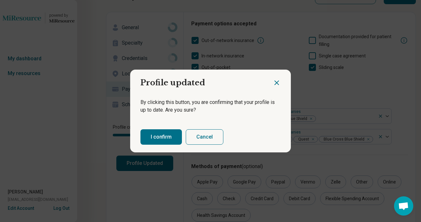
click at [174, 139] on button "I confirm" at bounding box center [160, 136] width 41 height 15
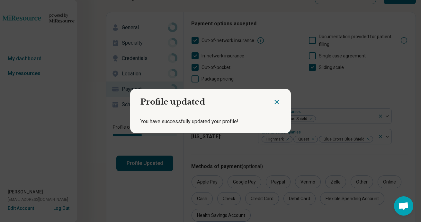
click at [275, 105] on icon "Close dialog" at bounding box center [277, 102] width 8 height 8
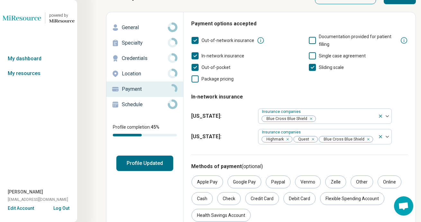
click at [148, 75] on p "Location" at bounding box center [145, 74] width 46 height 8
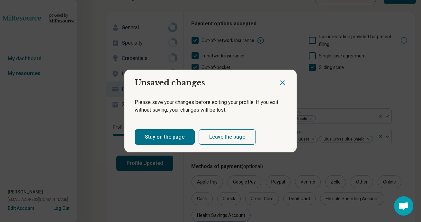
click at [177, 136] on button "Stay on the page" at bounding box center [165, 136] width 60 height 15
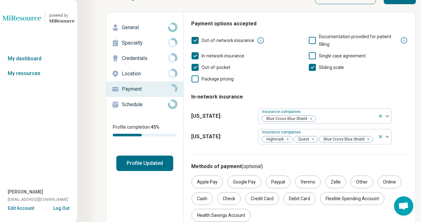
click at [158, 22] on div "General" at bounding box center [144, 27] width 66 height 10
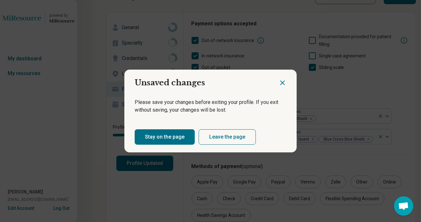
click at [280, 80] on icon "Close dialog" at bounding box center [282, 83] width 8 height 8
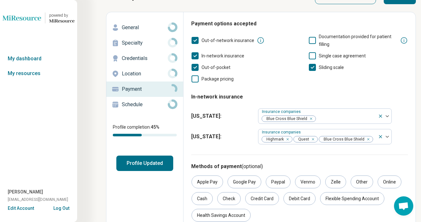
scroll to position [0, 0]
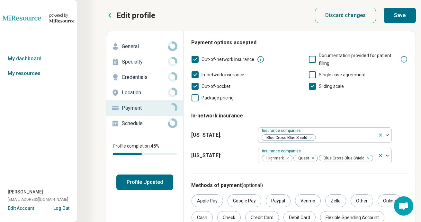
click at [399, 21] on button "Save" at bounding box center [399, 15] width 32 height 15
click at [127, 48] on p "General" at bounding box center [145, 47] width 46 height 8
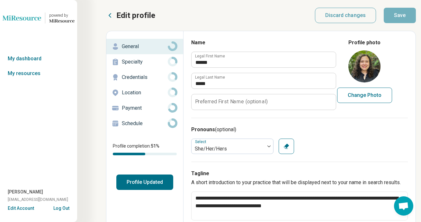
click at [145, 66] on div "Specialty" at bounding box center [144, 62] width 66 height 10
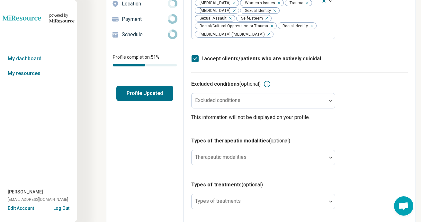
scroll to position [133, 0]
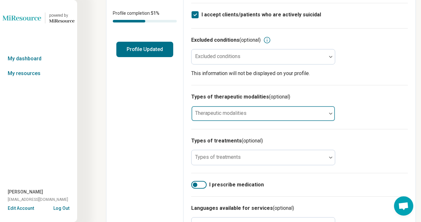
click at [278, 112] on div at bounding box center [259, 116] width 130 height 9
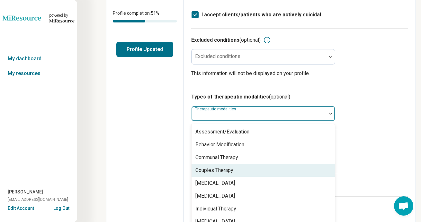
scroll to position [3, 0]
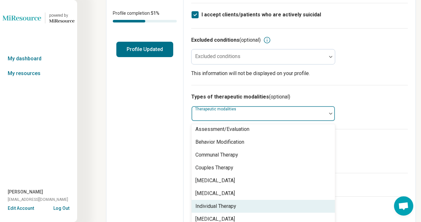
click at [261, 200] on div "Individual Therapy" at bounding box center [262, 206] width 143 height 13
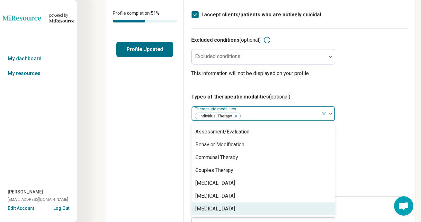
scroll to position [0, 0]
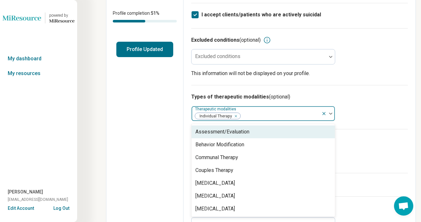
click at [373, 108] on div "Types of therapeutic modalities (optional) option Individual Therapy, selected.…" at bounding box center [299, 107] width 216 height 44
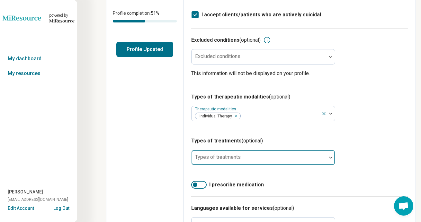
click at [297, 151] on div at bounding box center [258, 158] width 135 height 14
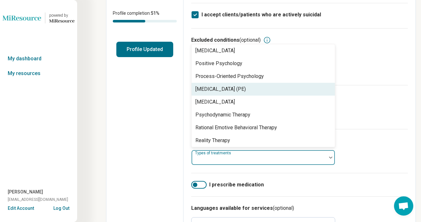
scroll to position [1027, 0]
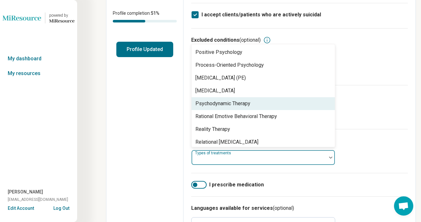
click at [265, 99] on div "Psychodynamic Therapy" at bounding box center [262, 103] width 143 height 13
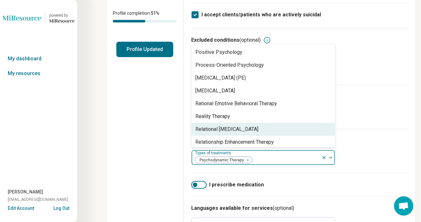
click at [304, 123] on div "Relational Psychotherapy" at bounding box center [262, 129] width 143 height 13
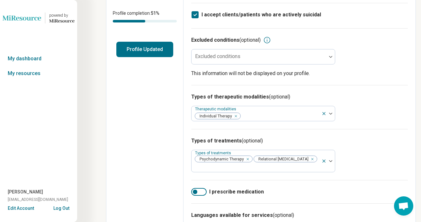
click at [350, 204] on div "Languages available for services (optional) Languages available for services" at bounding box center [299, 226] width 216 height 44
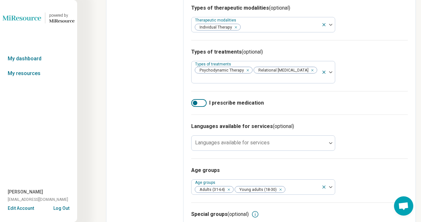
scroll to position [241, 0]
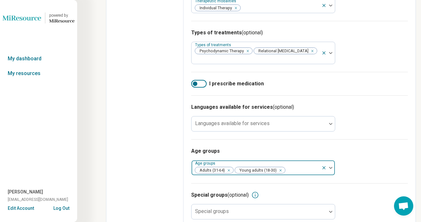
click at [317, 166] on div at bounding box center [301, 170] width 33 height 9
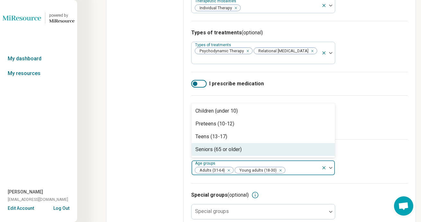
click at [268, 143] on div "Seniors (65 or older)" at bounding box center [262, 149] width 143 height 13
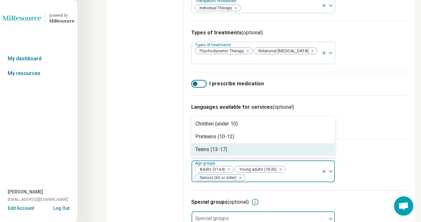
click at [275, 217] on div at bounding box center [259, 221] width 130 height 9
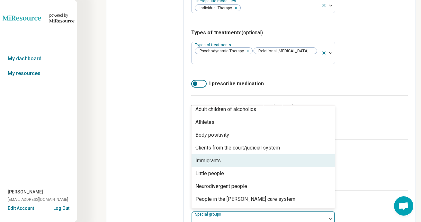
scroll to position [3, 0]
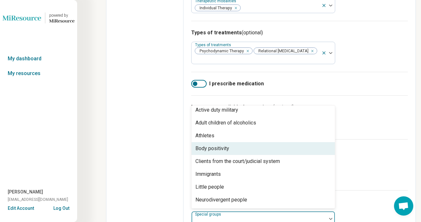
click at [249, 142] on div "Body positivity" at bounding box center [262, 148] width 143 height 13
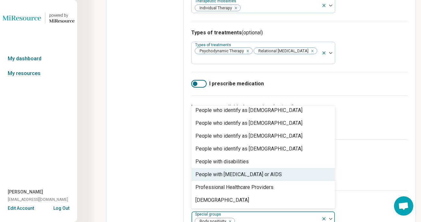
scroll to position [182, 0]
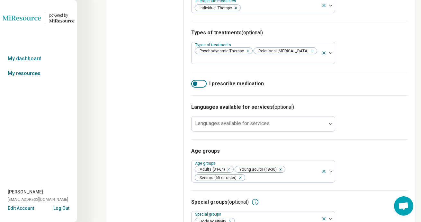
click at [384, 198] on div "Special groups (optional)" at bounding box center [299, 202] width 216 height 8
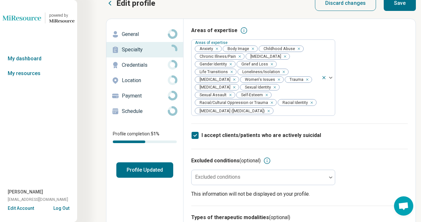
scroll to position [0, 0]
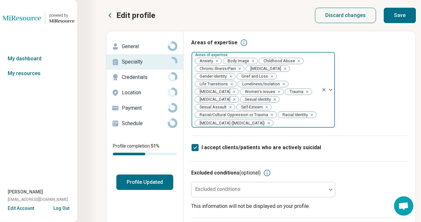
click at [238, 69] on icon "Remove [object Object]" at bounding box center [238, 68] width 4 height 4
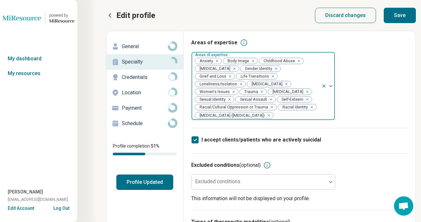
click at [403, 15] on button "Save" at bounding box center [399, 15] width 32 height 15
click at [139, 74] on p "Credentials" at bounding box center [145, 78] width 46 height 8
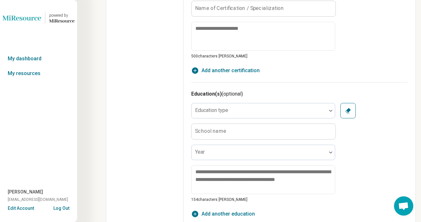
scroll to position [449, 0]
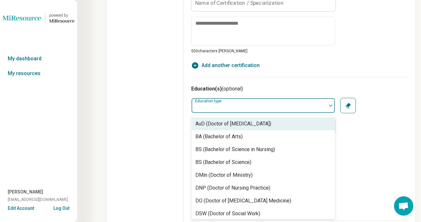
click at [208, 108] on div "Education type" at bounding box center [263, 105] width 144 height 15
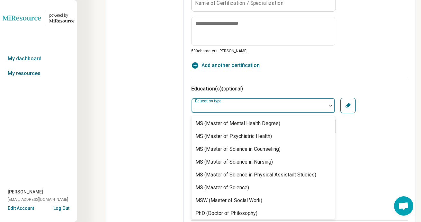
scroll to position [306, 0]
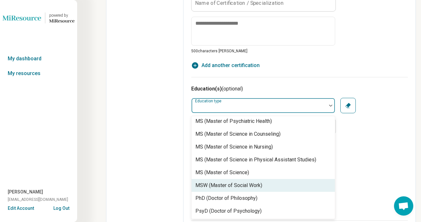
click at [226, 186] on div "MSW (Master of Social Work)" at bounding box center [228, 186] width 67 height 8
type textarea "*"
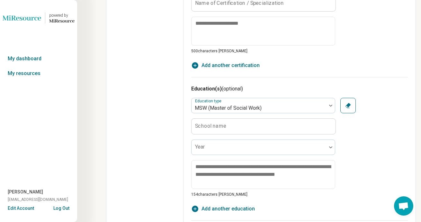
click at [220, 127] on label "School name" at bounding box center [210, 126] width 31 height 5
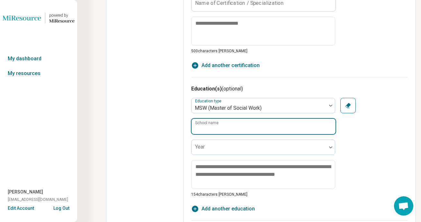
click at [220, 127] on input "School name" at bounding box center [263, 126] width 144 height 15
click at [255, 126] on input "**********" at bounding box center [263, 126] width 144 height 15
type input "**********"
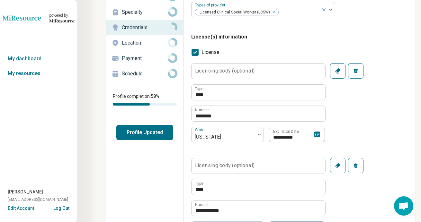
scroll to position [0, 0]
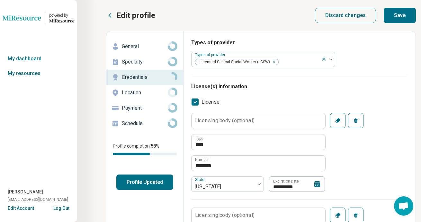
click at [399, 15] on button "Save" at bounding box center [399, 15] width 32 height 15
click at [395, 16] on button "Save" at bounding box center [399, 15] width 32 height 15
click at [151, 93] on p "Location" at bounding box center [145, 93] width 46 height 8
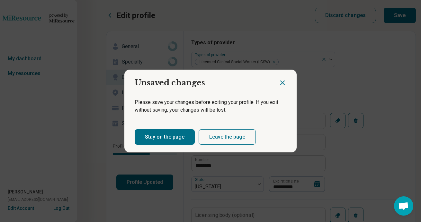
click at [284, 83] on icon "Close dialog" at bounding box center [282, 83] width 8 height 8
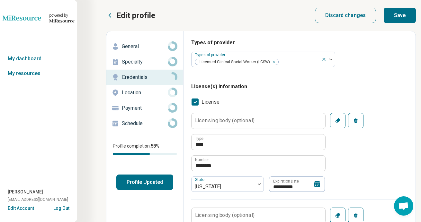
click at [406, 19] on button "Save" at bounding box center [399, 15] width 32 height 15
click at [138, 93] on p "Location" at bounding box center [145, 93] width 46 height 8
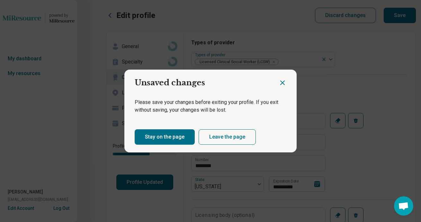
click at [280, 85] on icon "Close dialog" at bounding box center [282, 83] width 8 height 8
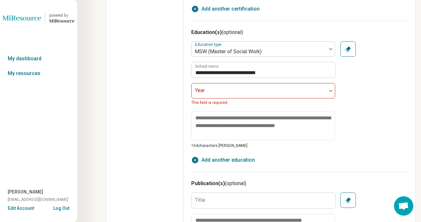
scroll to position [508, 0]
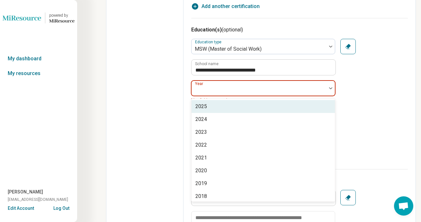
click at [305, 94] on div at bounding box center [259, 90] width 130 height 9
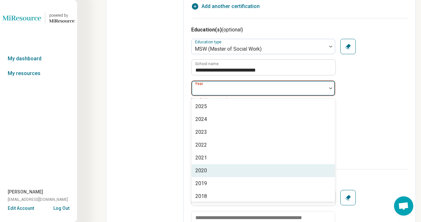
scroll to position [42, 0]
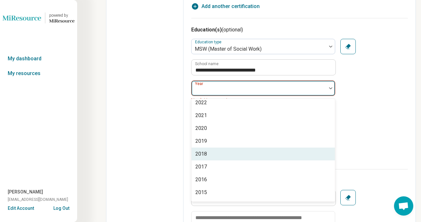
click at [288, 155] on div "2018" at bounding box center [262, 154] width 143 height 13
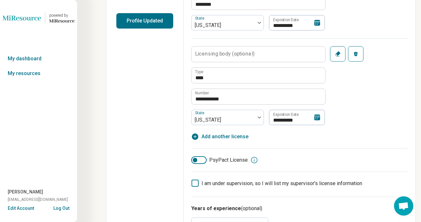
scroll to position [0, 0]
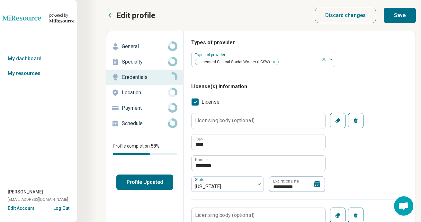
click at [395, 18] on button "Save" at bounding box center [399, 15] width 32 height 15
type textarea "*"
click at [135, 93] on p "Location" at bounding box center [145, 93] width 46 height 8
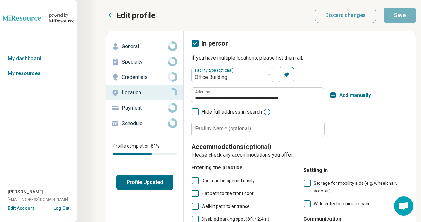
click at [147, 181] on button "Profile Updated" at bounding box center [144, 182] width 57 height 15
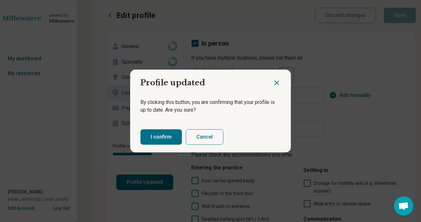
click at [162, 132] on button "I confirm" at bounding box center [160, 136] width 41 height 15
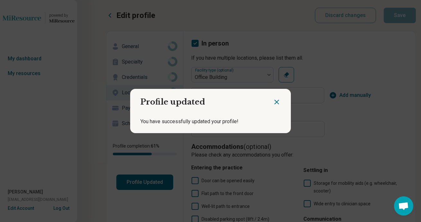
click at [289, 101] on div at bounding box center [282, 99] width 18 height 21
click at [271, 102] on h2 "Profile updated" at bounding box center [201, 99] width 143 height 21
click at [273, 99] on icon "Close dialog" at bounding box center [277, 102] width 8 height 8
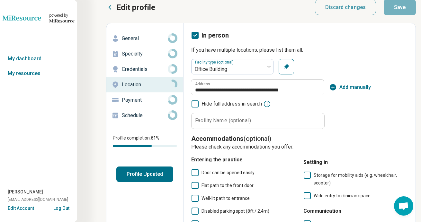
scroll to position [1, 0]
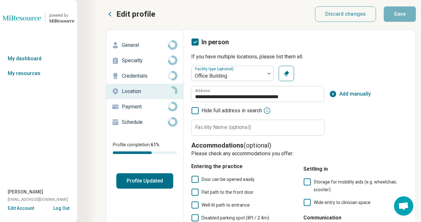
click at [122, 13] on p "Edit profile" at bounding box center [135, 14] width 39 height 10
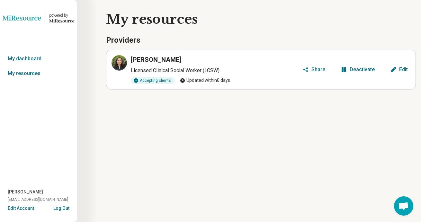
click at [128, 53] on article "Rachel Frome Licensed Clinical Social Worker (LCSW) Accepting clients Updated w…" at bounding box center [261, 70] width 310 height 40
click at [121, 63] on icon at bounding box center [119, 63] width 8 height 8
click at [22, 75] on link "My resources" at bounding box center [38, 73] width 77 height 15
click at [27, 70] on link "My resources" at bounding box center [38, 73] width 77 height 15
click at [18, 79] on link "My resources" at bounding box center [38, 73] width 77 height 15
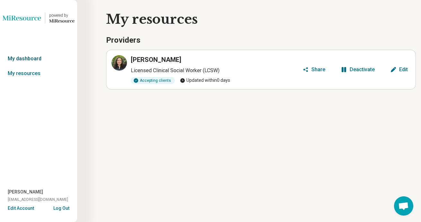
click at [15, 57] on link "My dashboard" at bounding box center [38, 58] width 77 height 15
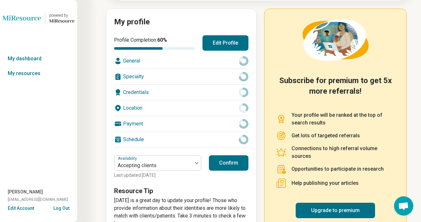
scroll to position [88, 0]
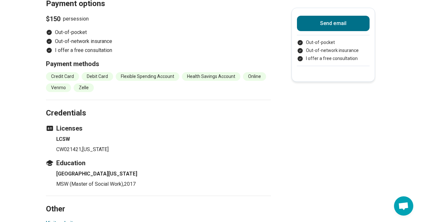
scroll to position [436, 0]
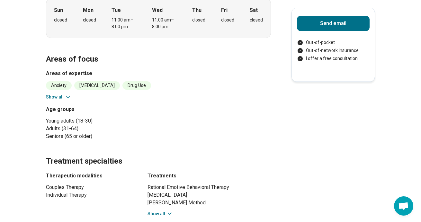
scroll to position [206, 0]
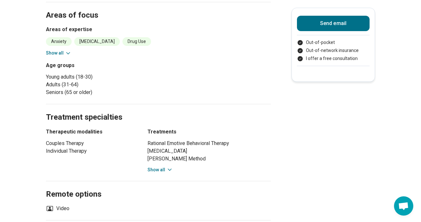
click at [56, 53] on button "Show all" at bounding box center [58, 53] width 25 height 7
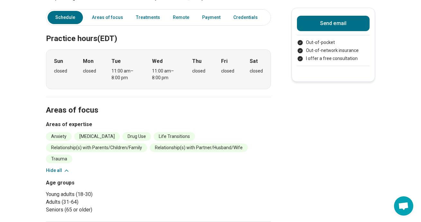
scroll to position [0, 0]
